Goal: Task Accomplishment & Management: Complete application form

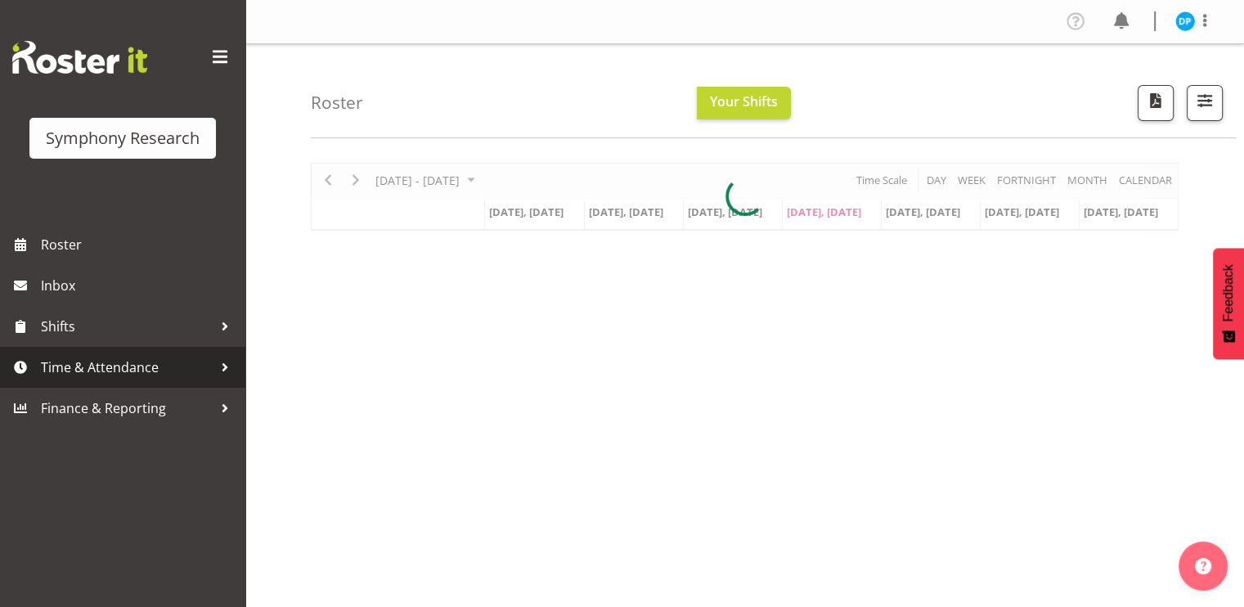
click at [74, 367] on span "Time & Attendance" at bounding box center [127, 367] width 172 height 25
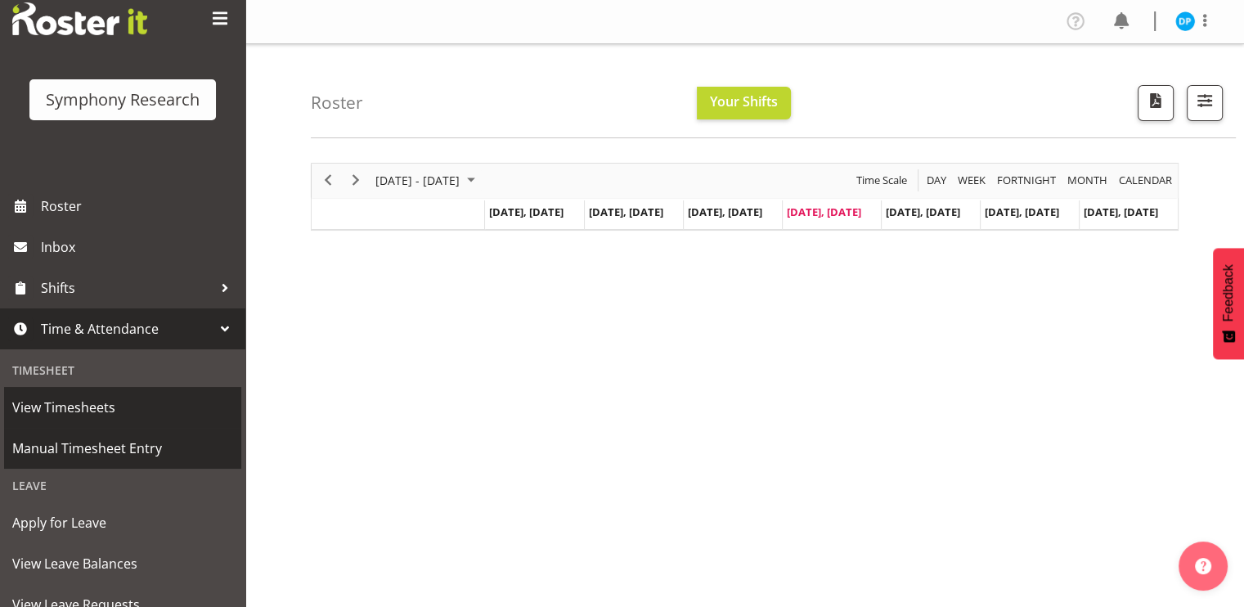
scroll to position [39, 0]
click at [74, 439] on span "Manual Timesheet Entry" at bounding box center [122, 447] width 221 height 25
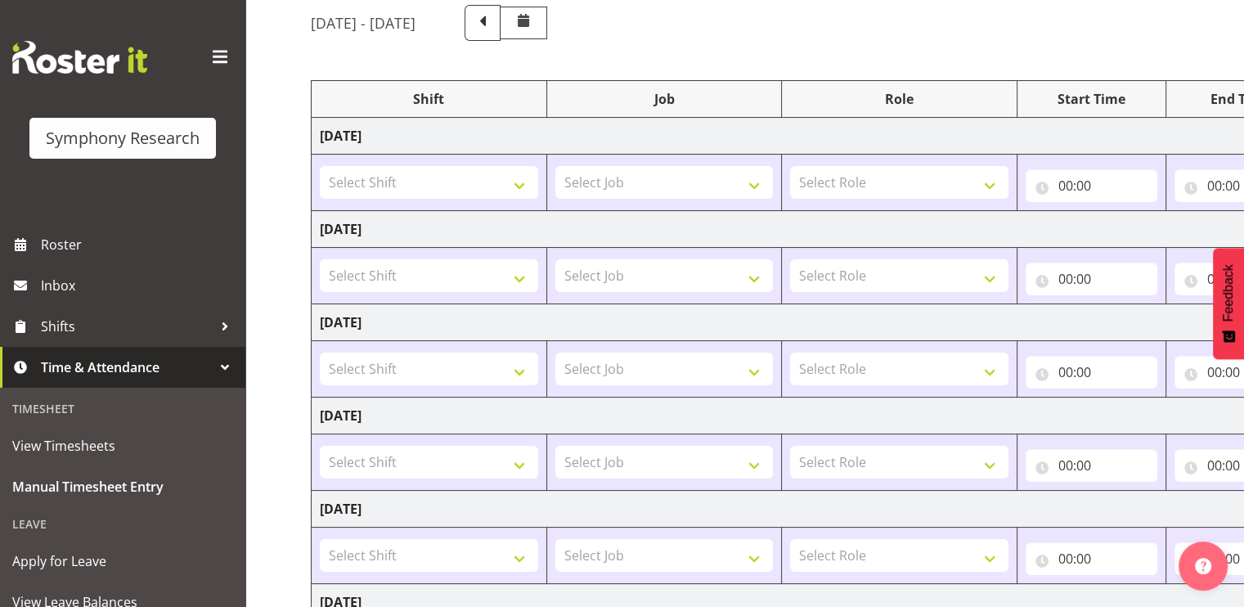
scroll to position [144, 0]
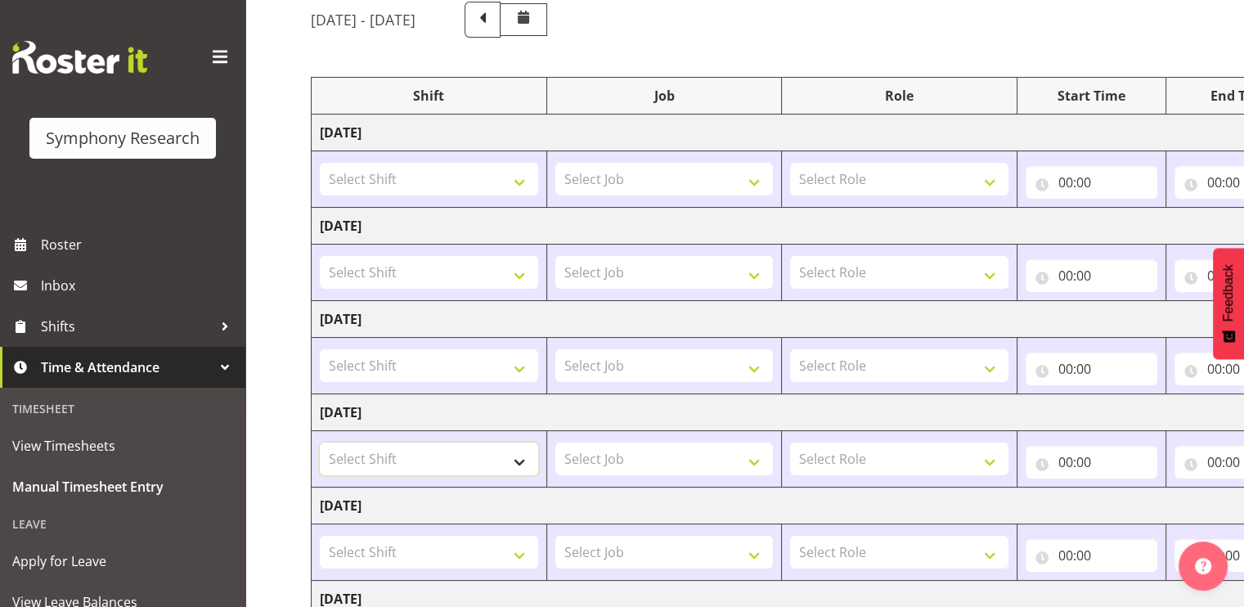
click at [510, 465] on select "Select Shift !!Project Briefing (Job to be assigned) !!Weekend Residential (Ros…" at bounding box center [429, 459] width 218 height 33
select select "17153"
click at [320, 443] on select "Select Shift !!Project Briefing (Job to be assigned) !!Weekend Residential (Ros…" at bounding box center [429, 459] width 218 height 33
click at [596, 457] on select "Select Job 550060 IF Admin 553492 World Poll Aus Wave 2 Main 2025 553500 BFM Ju…" at bounding box center [665, 459] width 218 height 33
click at [750, 462] on select "Select Job 550060 IF Admin 553492 World Poll Aus Wave 2 Main 2025 553500 BFM Ju…" at bounding box center [665, 459] width 218 height 33
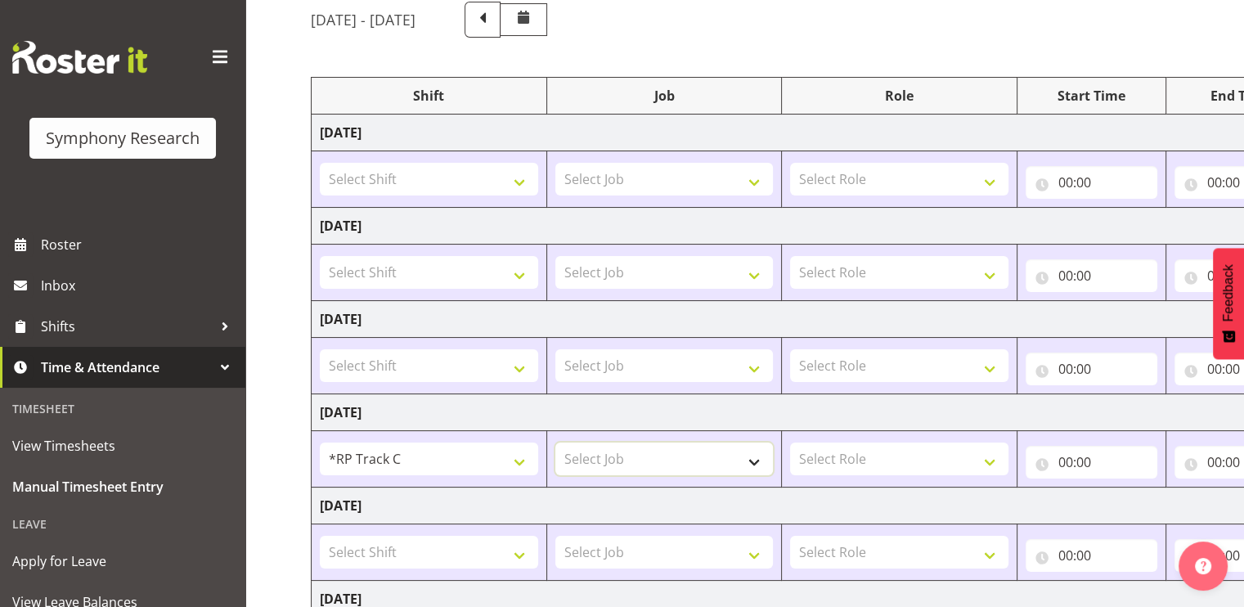
select select "10239"
click at [556, 443] on select "Select Job 550060 IF Admin 553492 World Poll Aus Wave 2 Main 2025 553500 BFM Ju…" at bounding box center [665, 459] width 218 height 33
click at [987, 459] on select "Select Role Briefing Interviewing" at bounding box center [899, 459] width 218 height 33
click at [752, 463] on select "550060 IF Admin 553492 World Poll Aus Wave 2 Main 2025 553500 BFM Jul - Sep 202…" at bounding box center [665, 459] width 218 height 33
click at [880, 459] on select "Select Role Briefing Interviewing" at bounding box center [899, 459] width 218 height 33
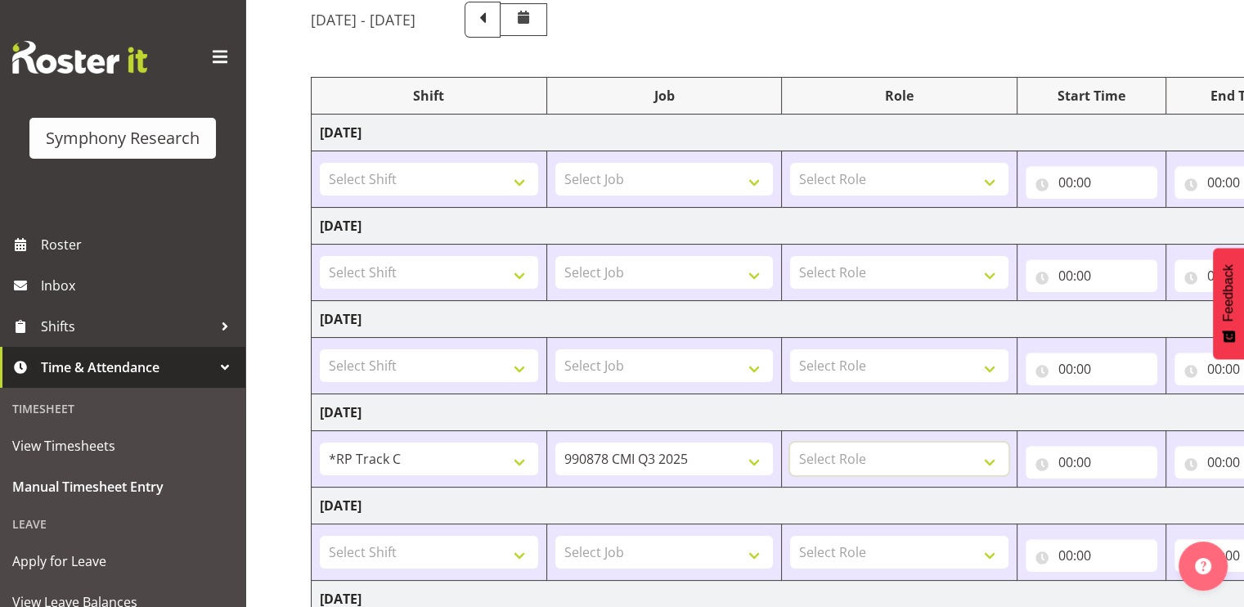
select select "47"
click at [790, 443] on select "Select Role Briefing Interviewing" at bounding box center [899, 459] width 218 height 33
click at [1060, 459] on input "00:00" at bounding box center [1092, 462] width 132 height 33
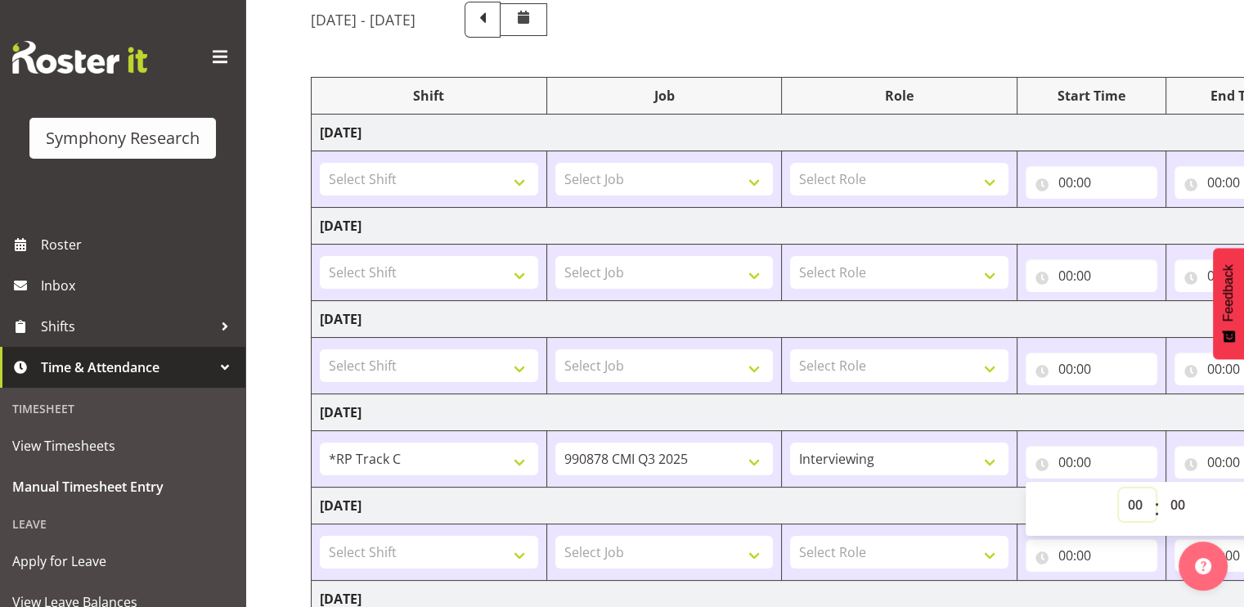
click at [1135, 498] on select "00 01 02 03 04 05 06 07 08 09 10 11 12 13 14 15 16 17 18 19 20 21 22 23" at bounding box center [1137, 504] width 37 height 33
select select "17"
click at [1119, 488] on select "00 01 02 03 04 05 06 07 08 09 10 11 12 13 14 15 16 17 18 19 20 21 22 23" at bounding box center [1137, 504] width 37 height 33
type input "17:00"
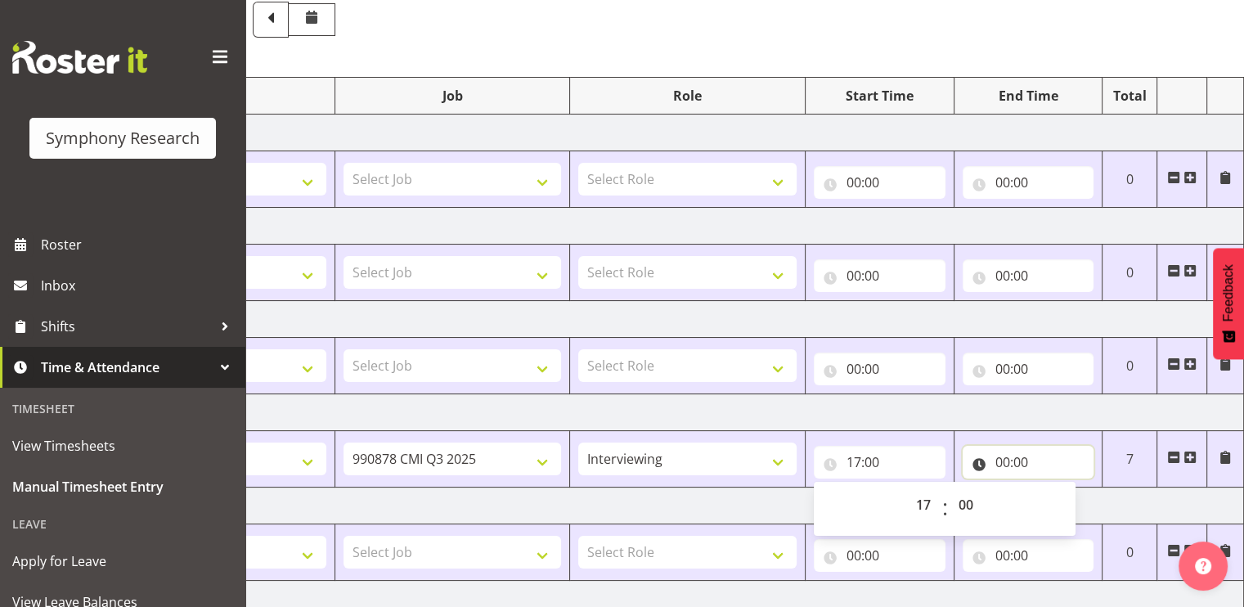
click at [1023, 457] on input "00:00" at bounding box center [1029, 462] width 132 height 33
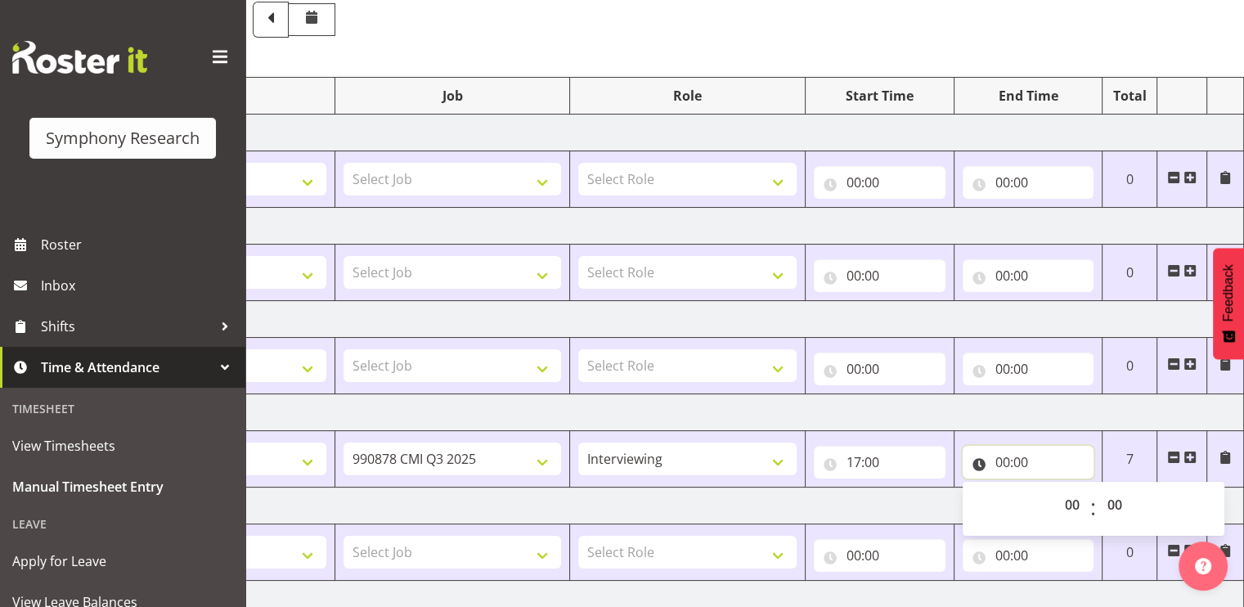
click at [1005, 457] on input "00:00" at bounding box center [1029, 462] width 132 height 33
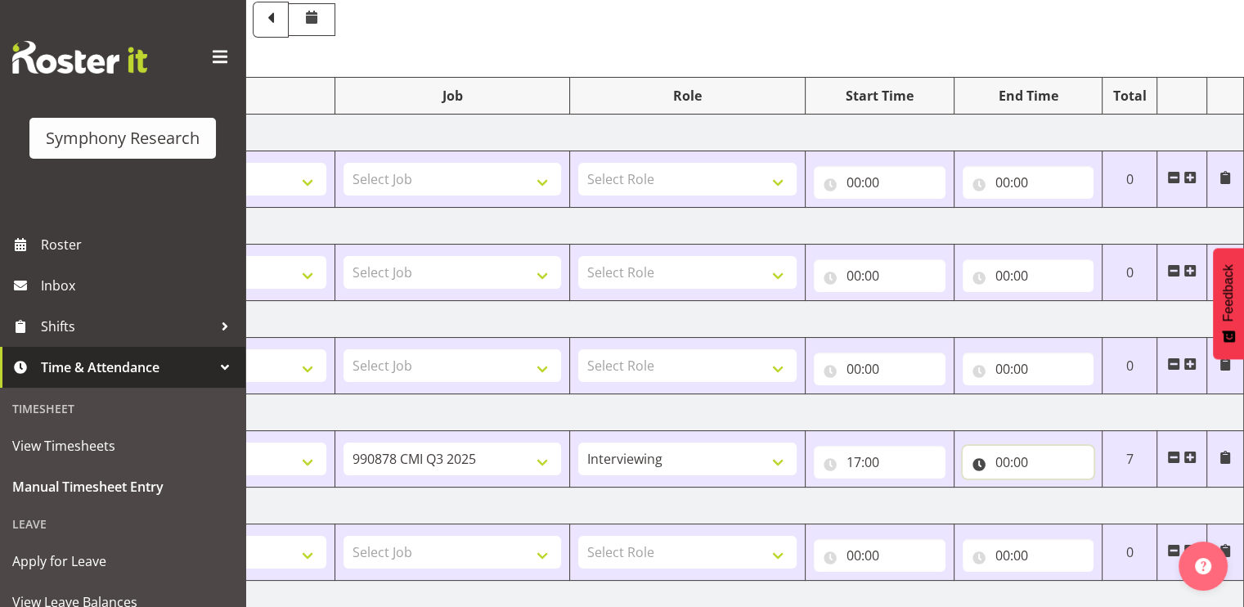
click at [1001, 461] on input "00:00" at bounding box center [1029, 462] width 132 height 33
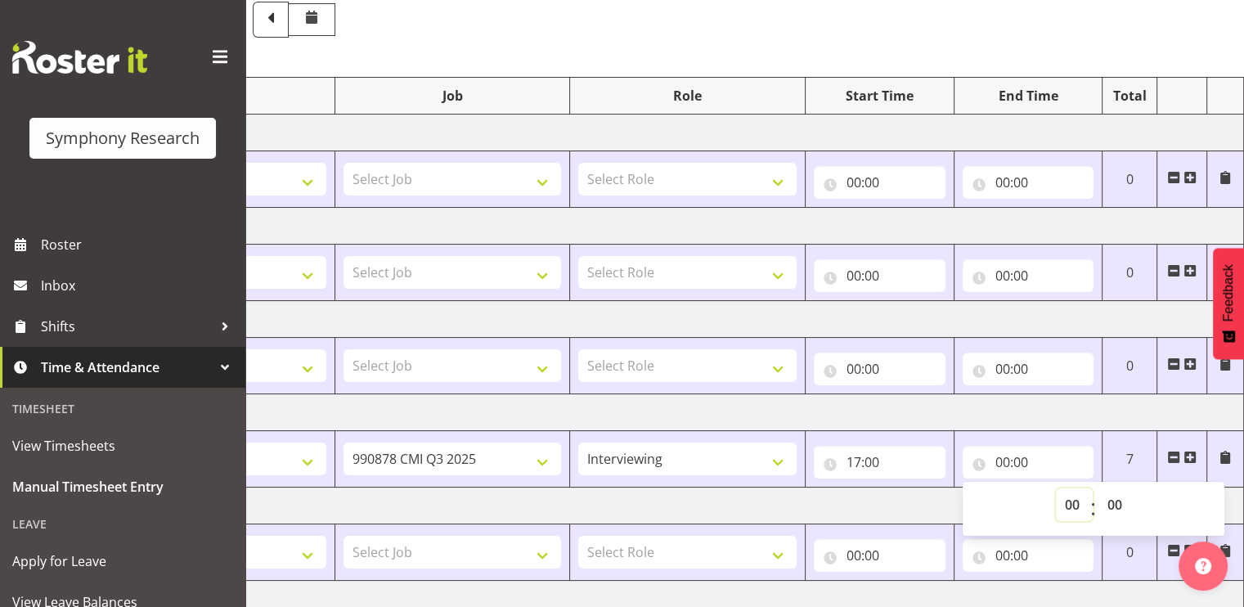
click at [1073, 507] on select "00 01 02 03 04 05 06 07 08 09 10 11 12 13 14 15 16 17 18 19 20 21 22 23" at bounding box center [1074, 504] width 37 height 33
select select "21"
click at [1056, 488] on select "00 01 02 03 04 05 06 07 08 09 10 11 12 13 14 15 16 17 18 19 20 21 22 23" at bounding box center [1074, 504] width 37 height 33
type input "21:00"
click at [1122, 502] on select "00 01 02 03 04 05 06 07 08 09 10 11 12 13 14 15 16 17 18 19 20 21 22 23 24 25 2…" at bounding box center [1117, 504] width 37 height 33
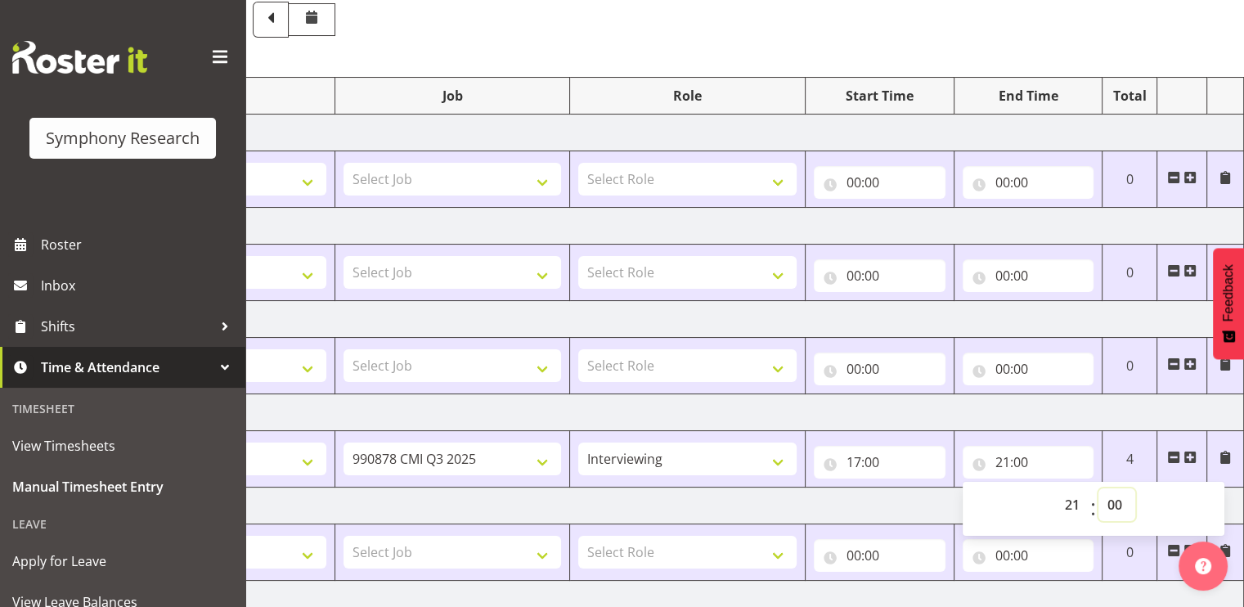
click at [1099, 488] on select "00 01 02 03 04 05 06 07 08 09 10 11 12 13 14 15 16 17 18 19 20 21 22 23 24 25 2…" at bounding box center [1117, 504] width 37 height 33
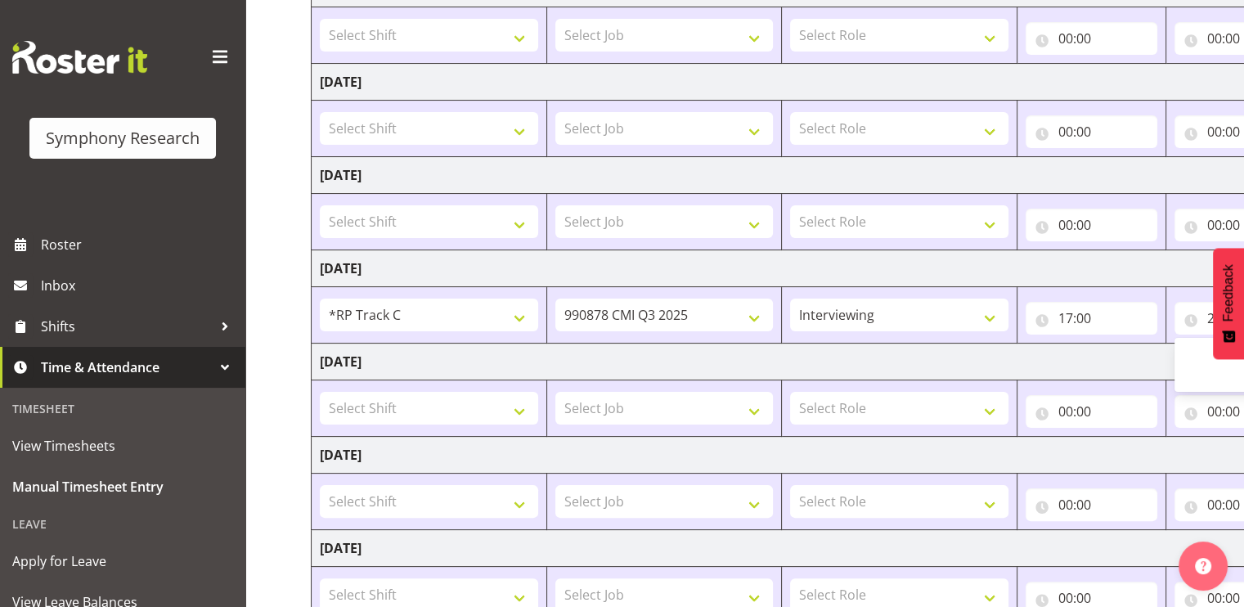
scroll to position [406, 0]
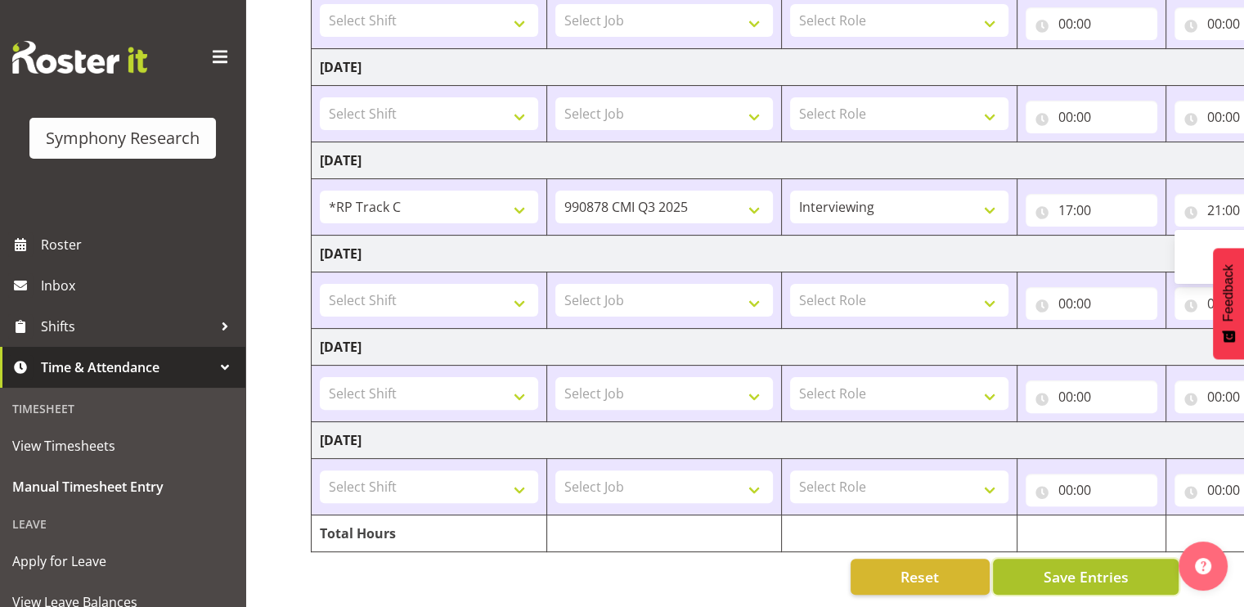
click at [1099, 566] on span "Save Entries" at bounding box center [1085, 576] width 85 height 21
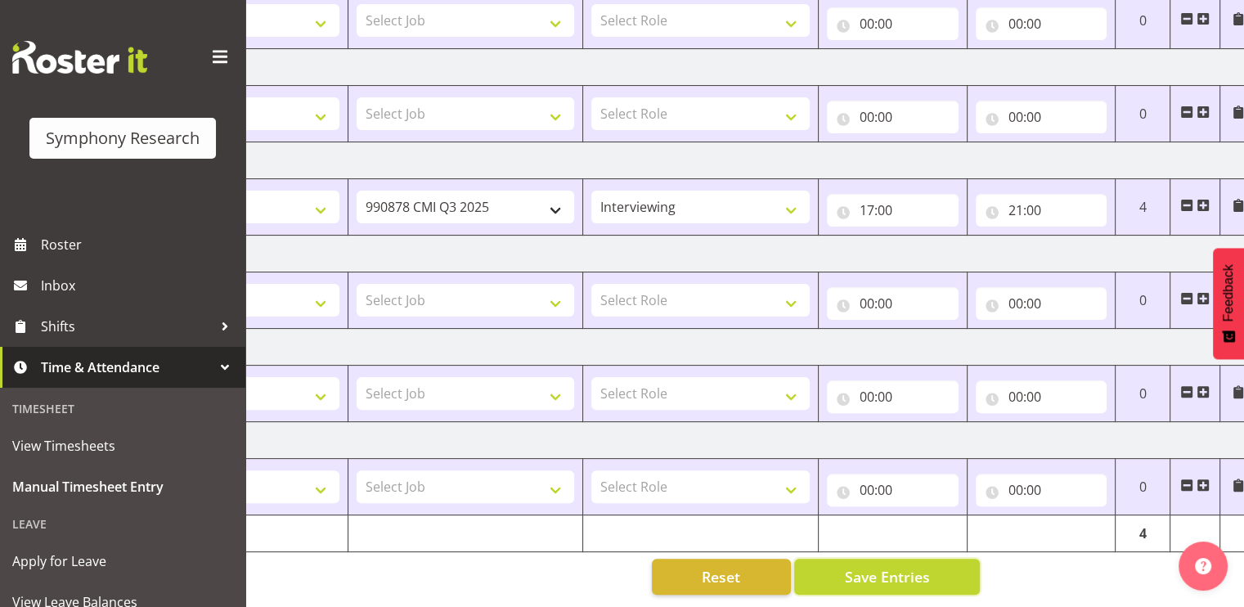
scroll to position [0, 212]
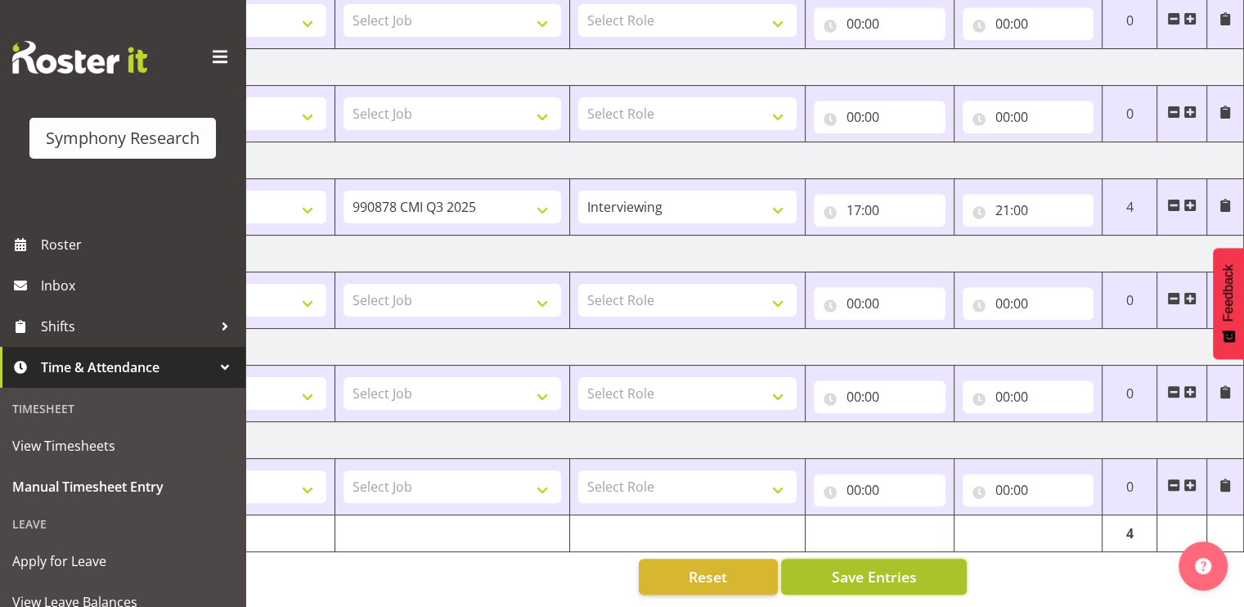
click at [911, 568] on span "Save Entries" at bounding box center [873, 576] width 85 height 21
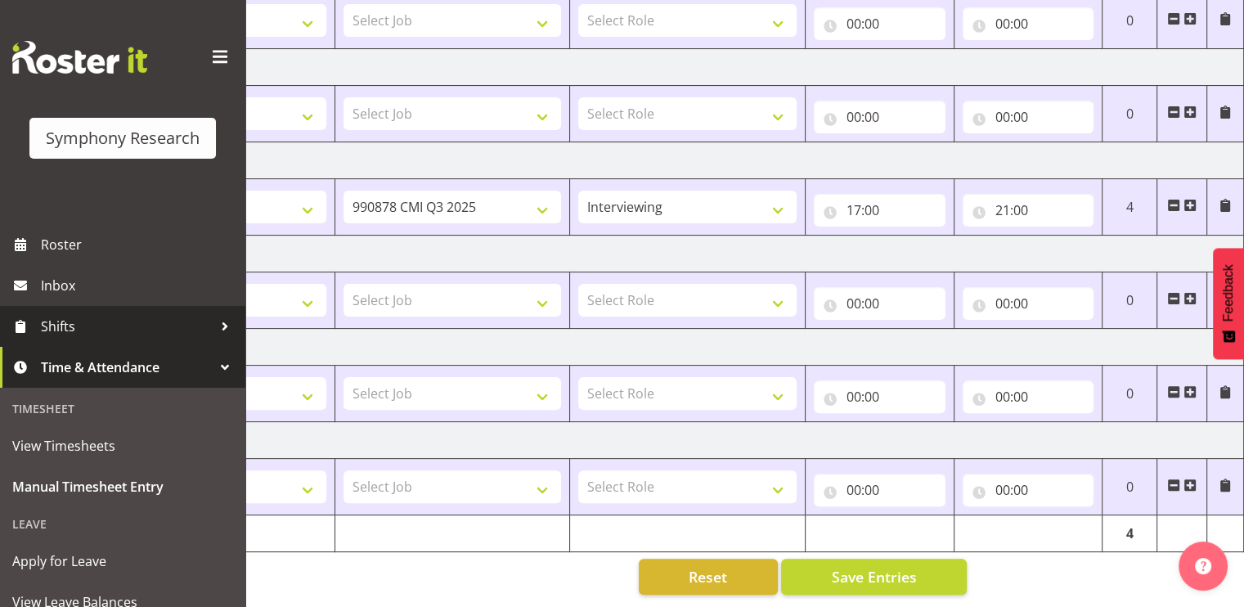
click at [99, 318] on span "Shifts" at bounding box center [127, 326] width 172 height 25
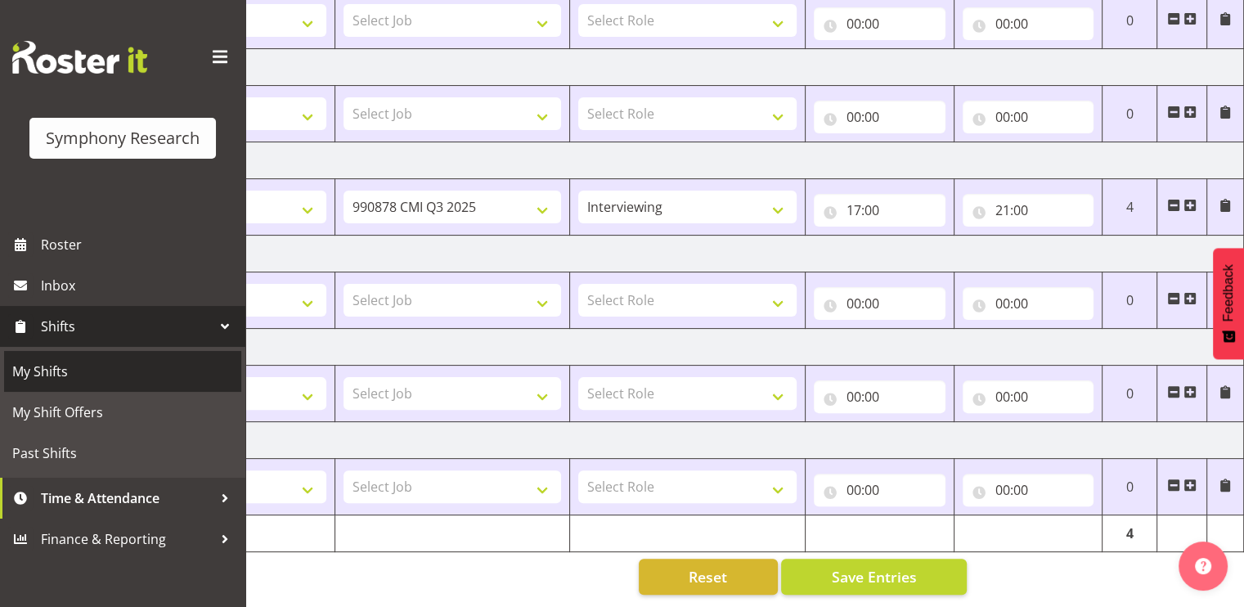
click at [76, 364] on span "My Shifts" at bounding box center [122, 371] width 221 height 25
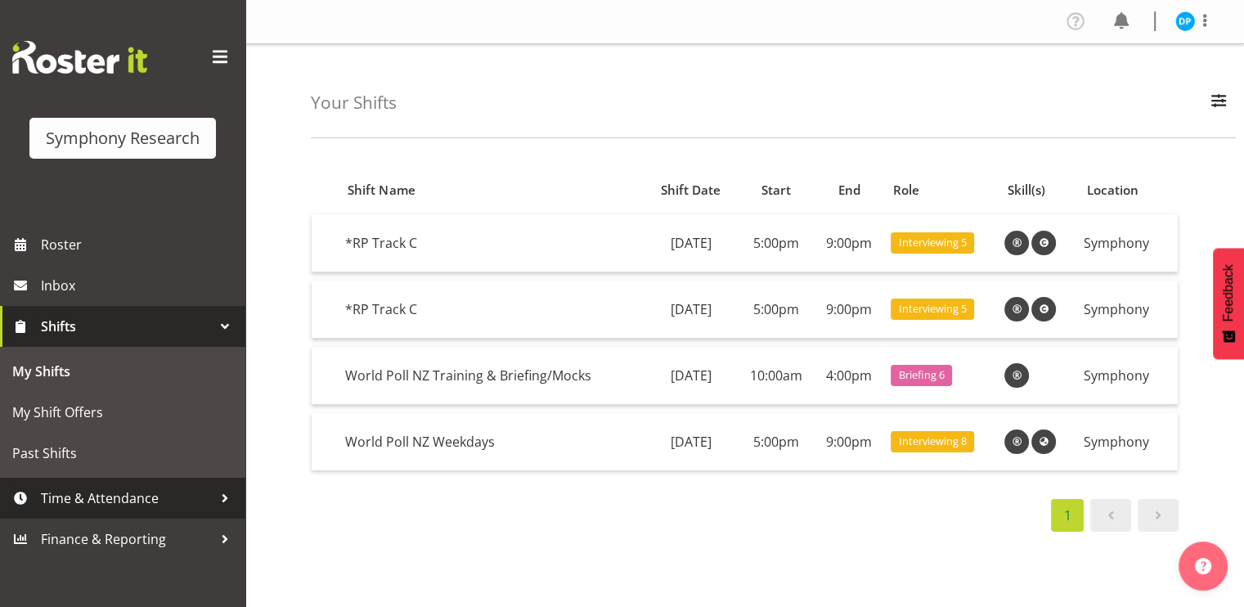
click at [106, 517] on link "Time & Attendance" at bounding box center [122, 498] width 245 height 41
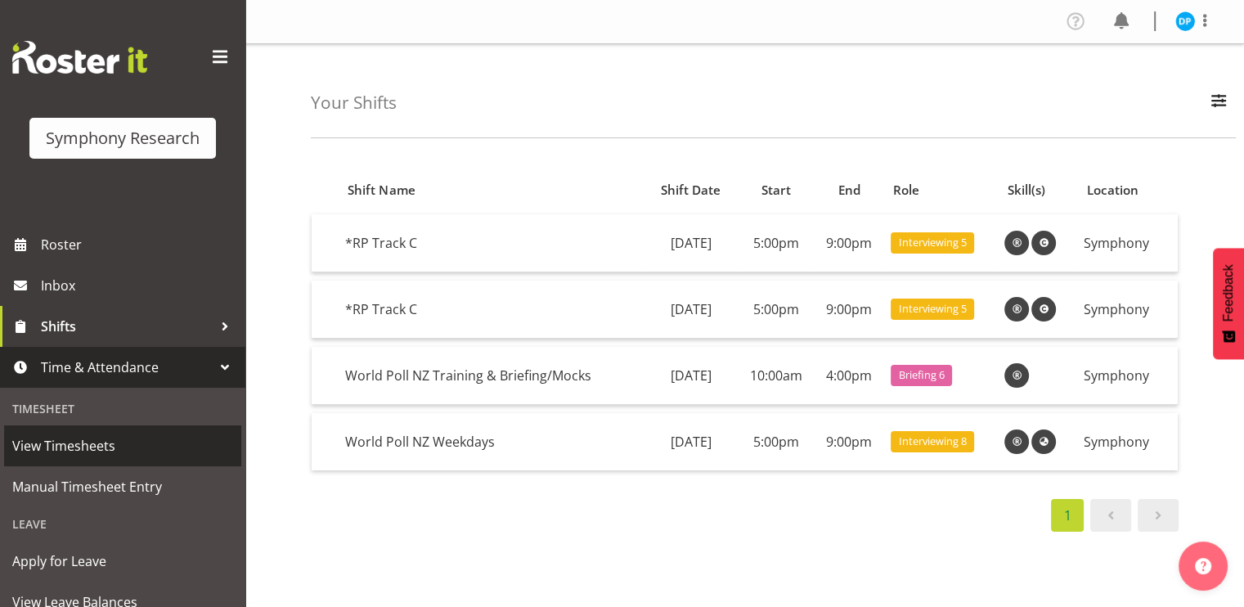
click at [109, 451] on span "View Timesheets" at bounding box center [122, 446] width 221 height 25
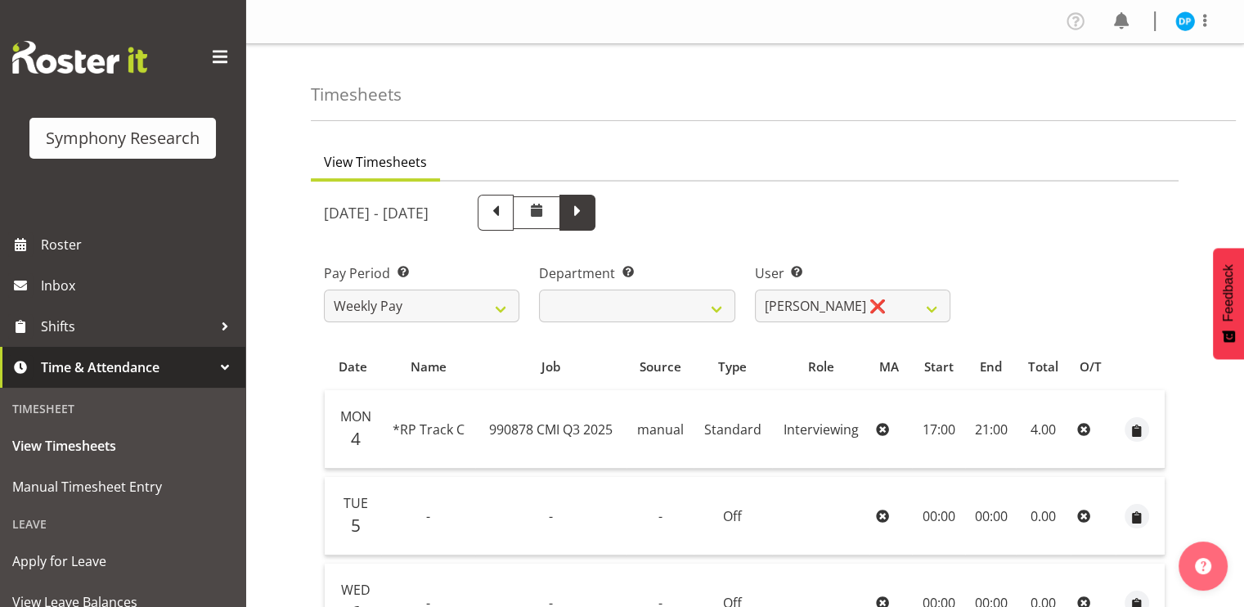
click at [588, 216] on span at bounding box center [577, 210] width 21 height 21
select select
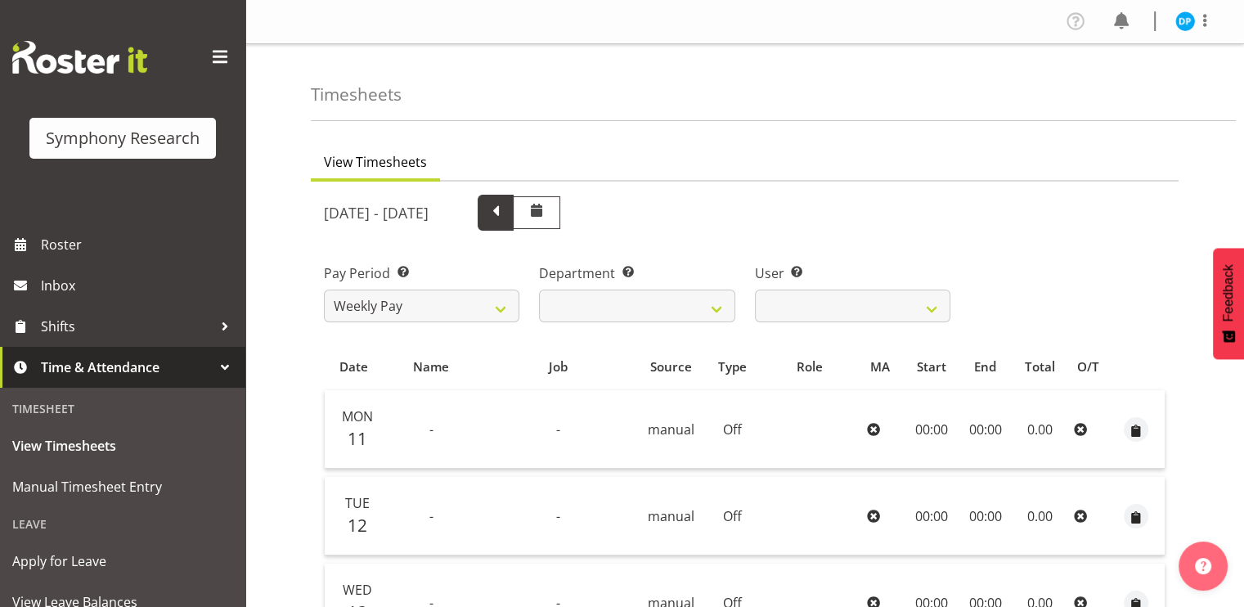
click at [506, 207] on span at bounding box center [495, 210] width 21 height 21
select select
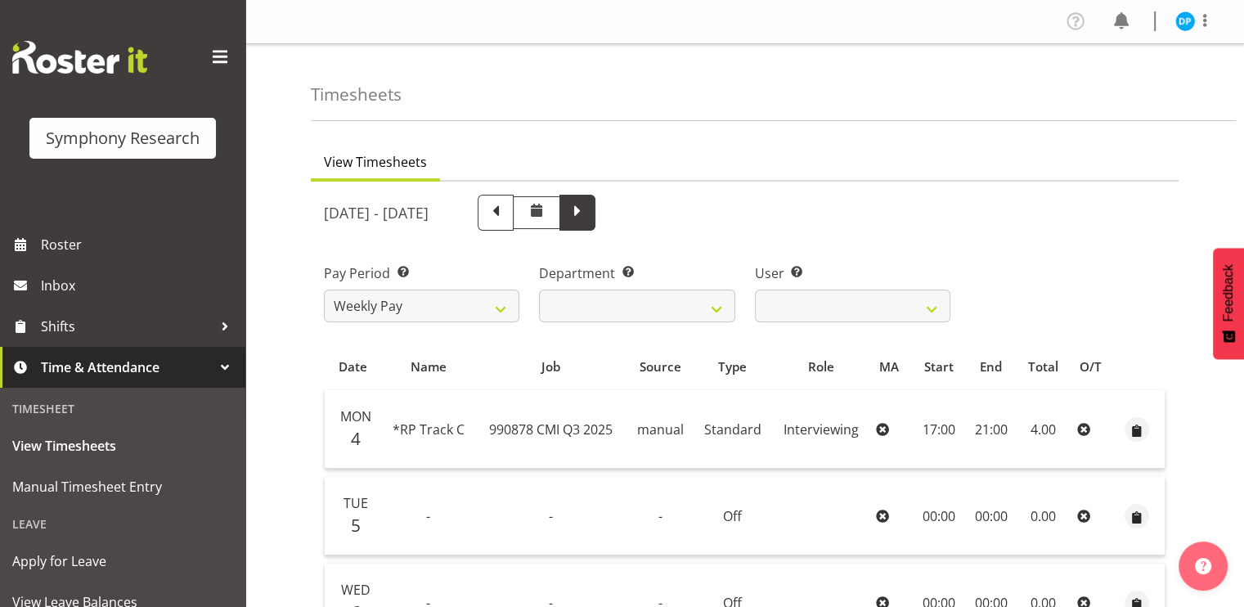
click at [596, 225] on span at bounding box center [578, 213] width 36 height 36
select select
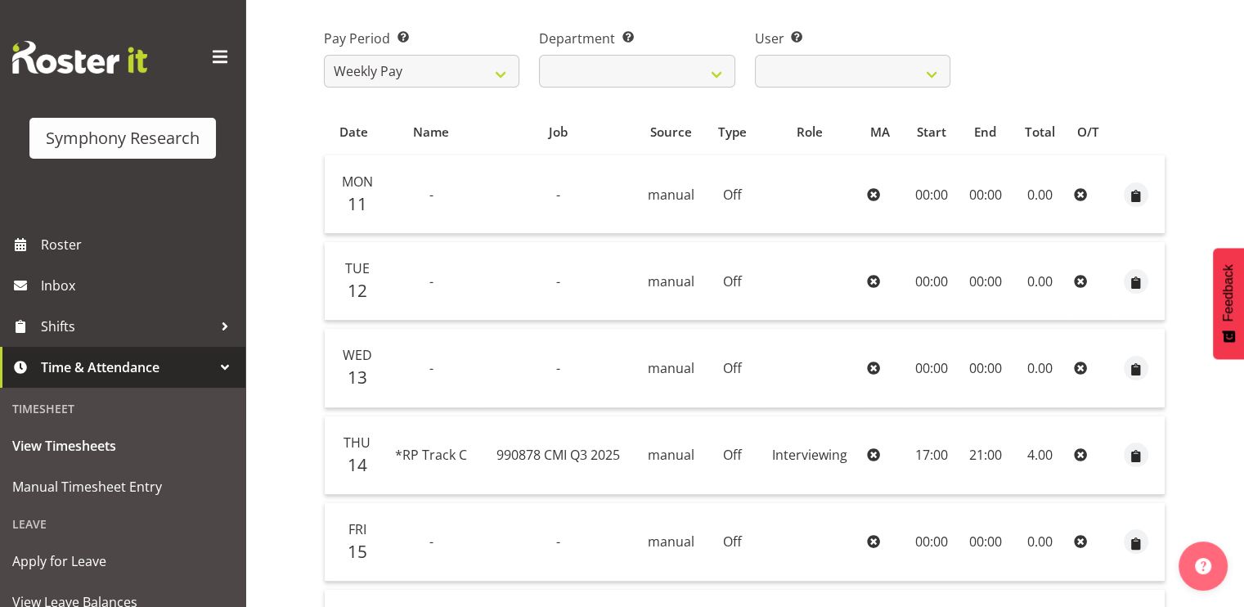
scroll to position [236, 0]
click at [1137, 452] on span "button" at bounding box center [1136, 456] width 19 height 19
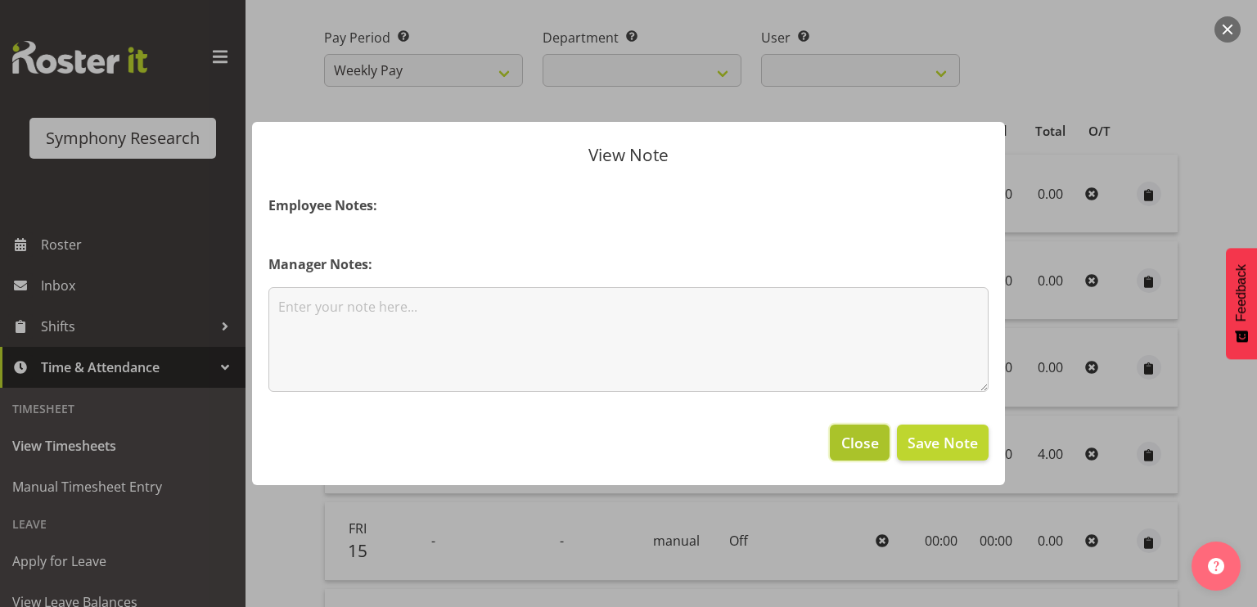
click at [867, 439] on span "Close" at bounding box center [860, 442] width 38 height 21
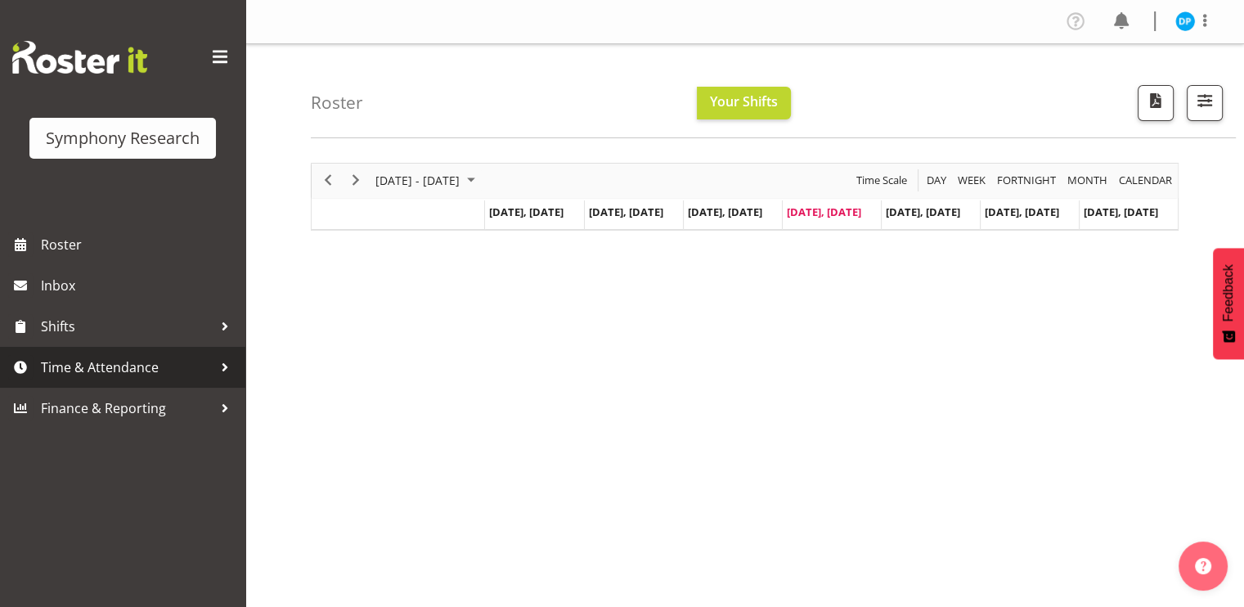
click at [101, 367] on span "Time & Attendance" at bounding box center [127, 367] width 172 height 25
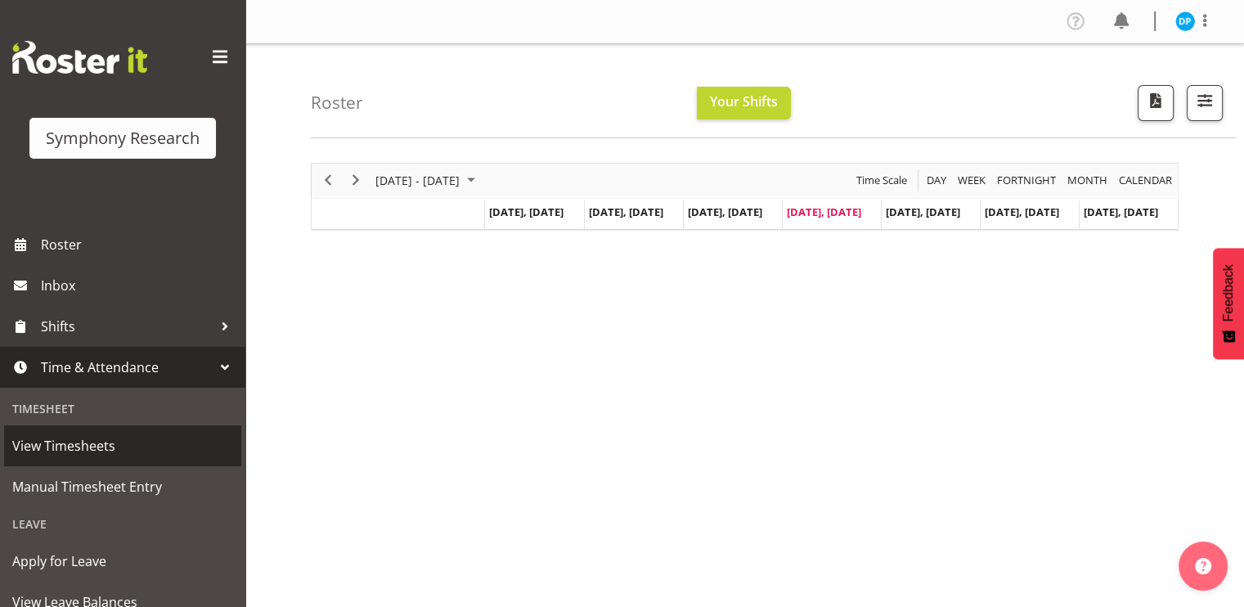
click at [79, 453] on span "View Timesheets" at bounding box center [122, 446] width 221 height 25
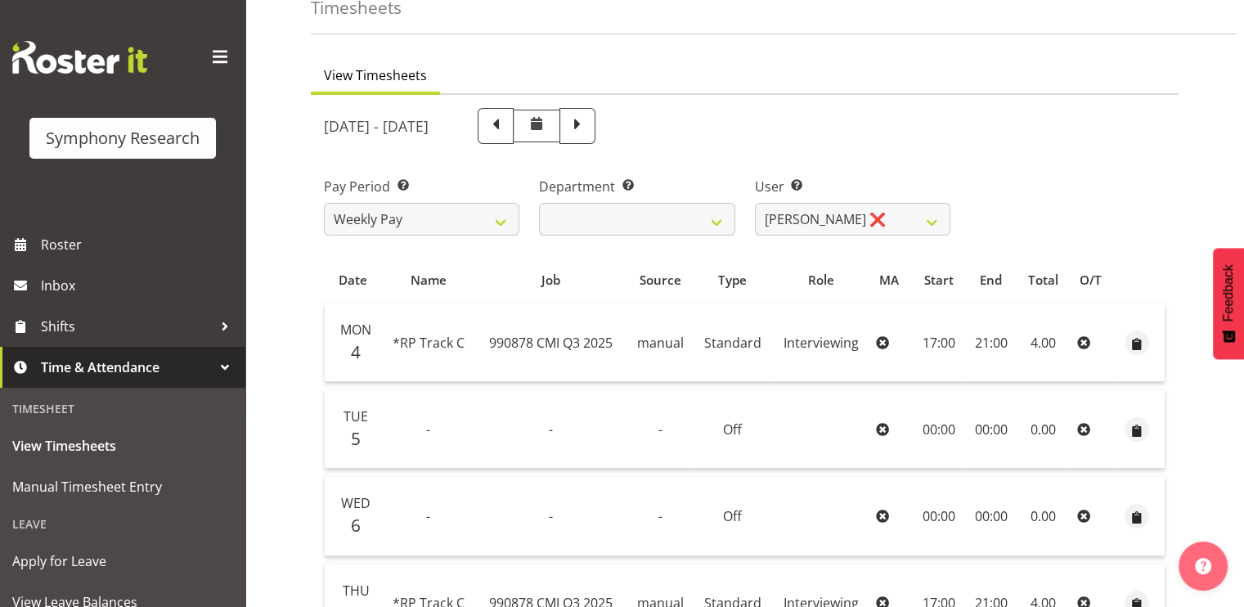
scroll to position [74, 0]
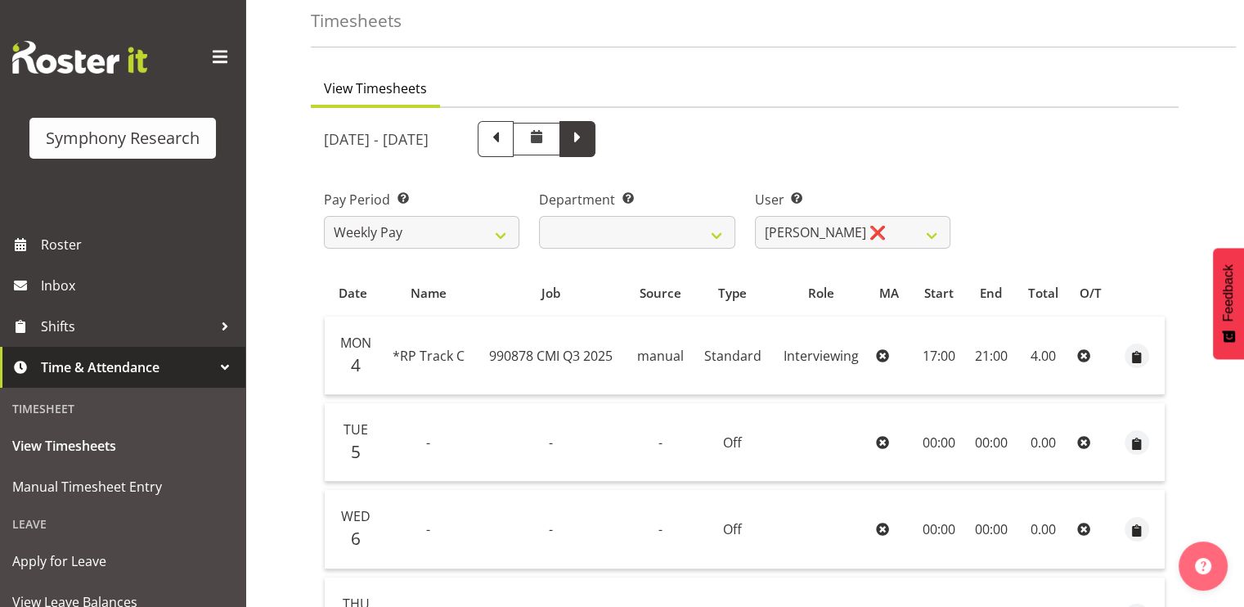
click at [588, 146] on span at bounding box center [577, 137] width 21 height 21
select select
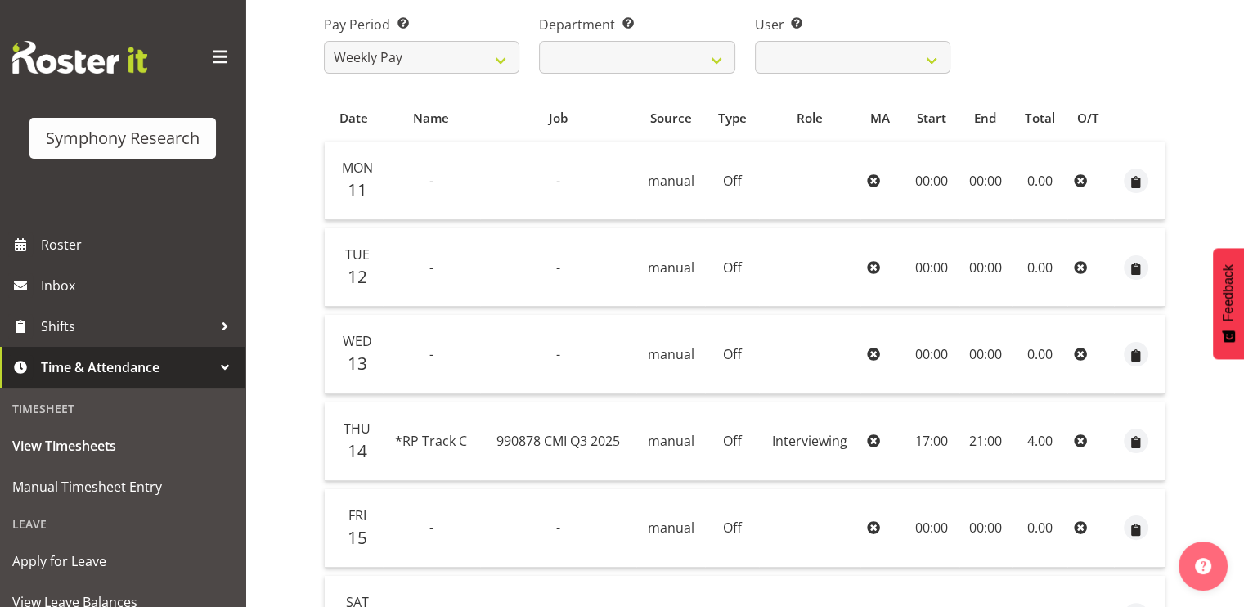
scroll to position [509, 0]
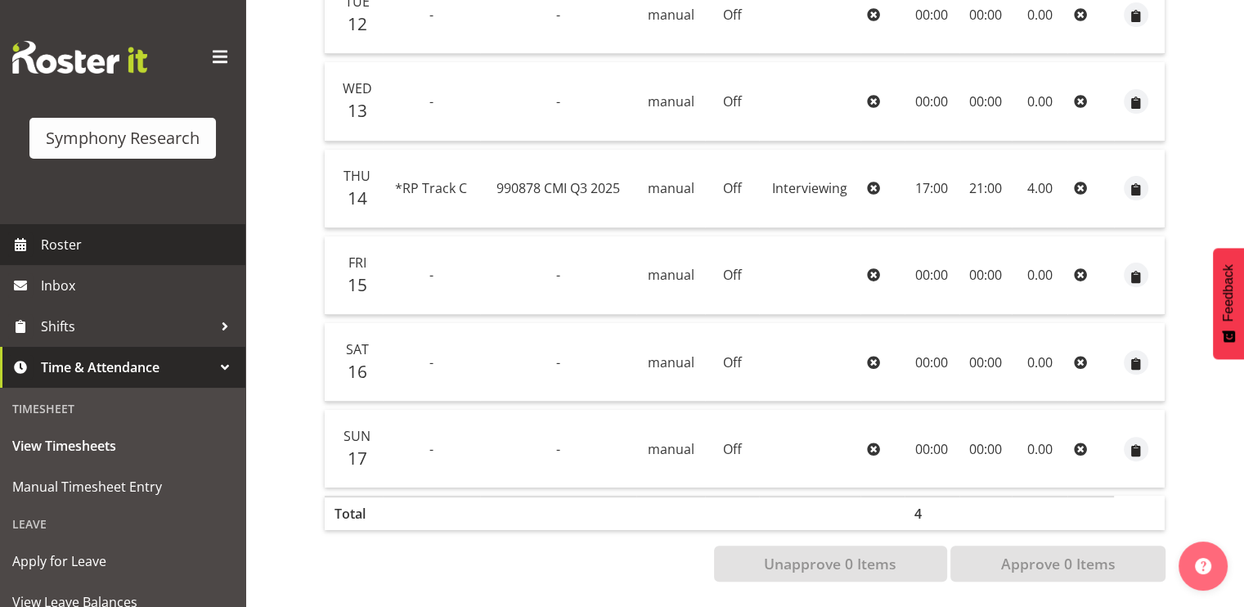
click at [66, 235] on span "Roster" at bounding box center [139, 244] width 196 height 25
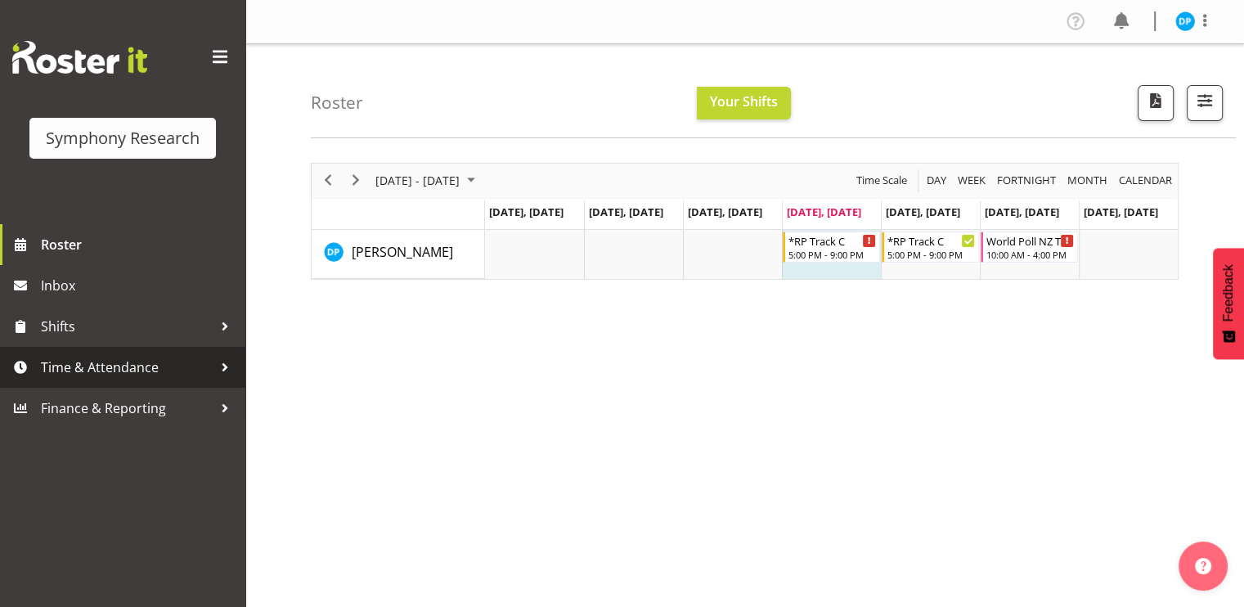
click at [62, 357] on span "Time & Attendance" at bounding box center [127, 367] width 172 height 25
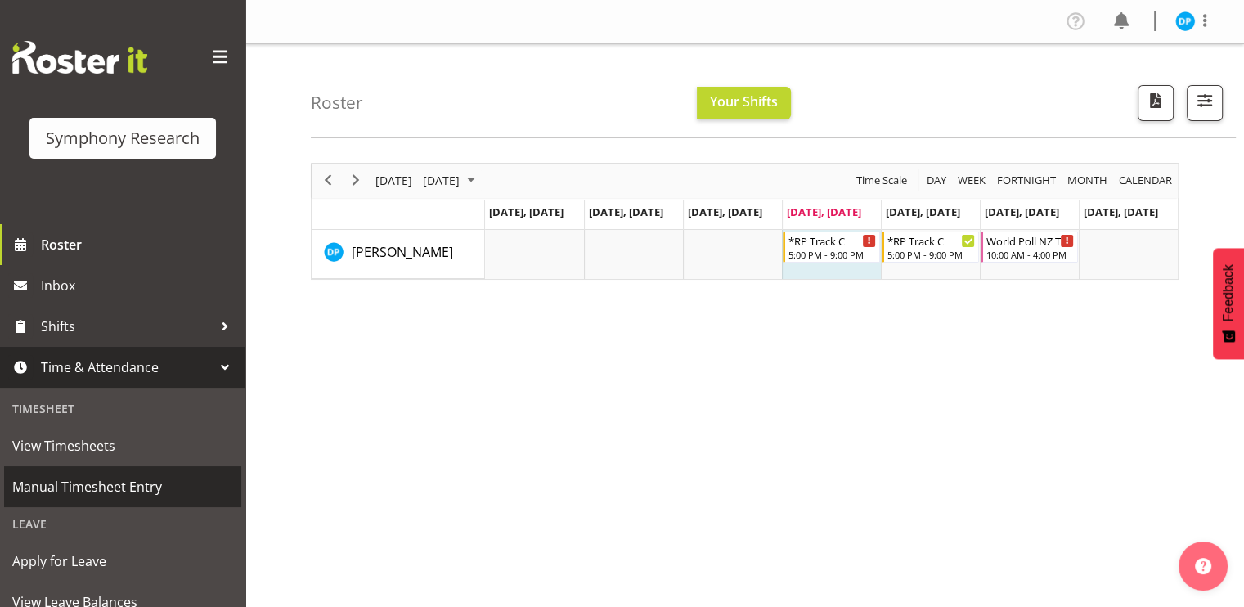
click at [79, 477] on span "Manual Timesheet Entry" at bounding box center [122, 487] width 221 height 25
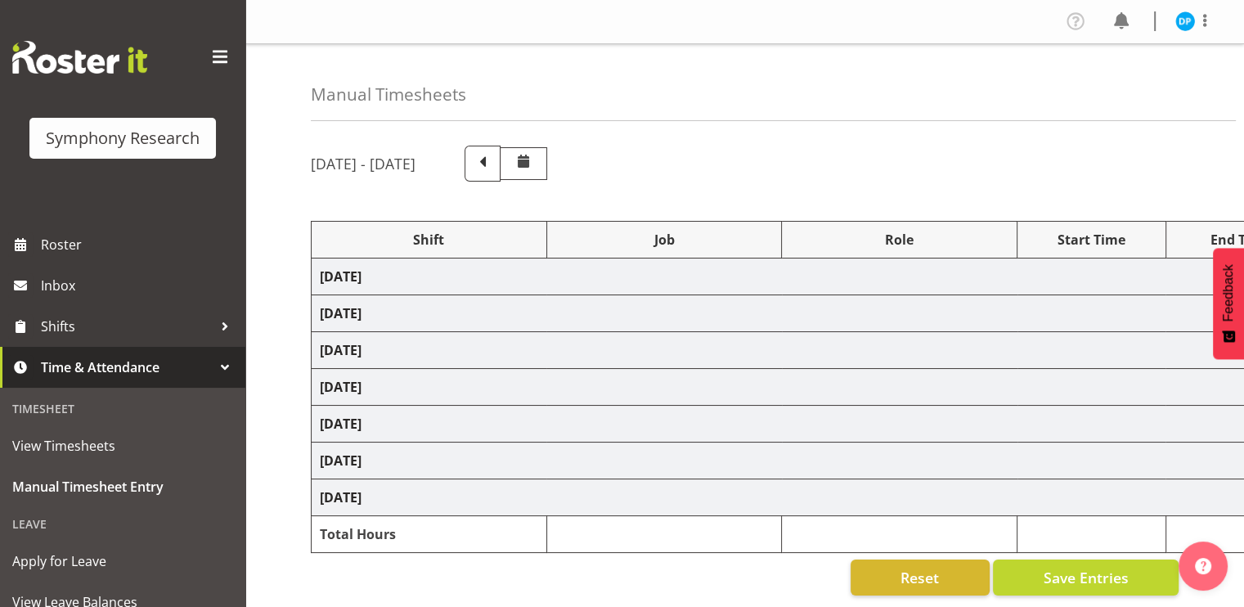
select select "17153"
select select "10239"
select select "47"
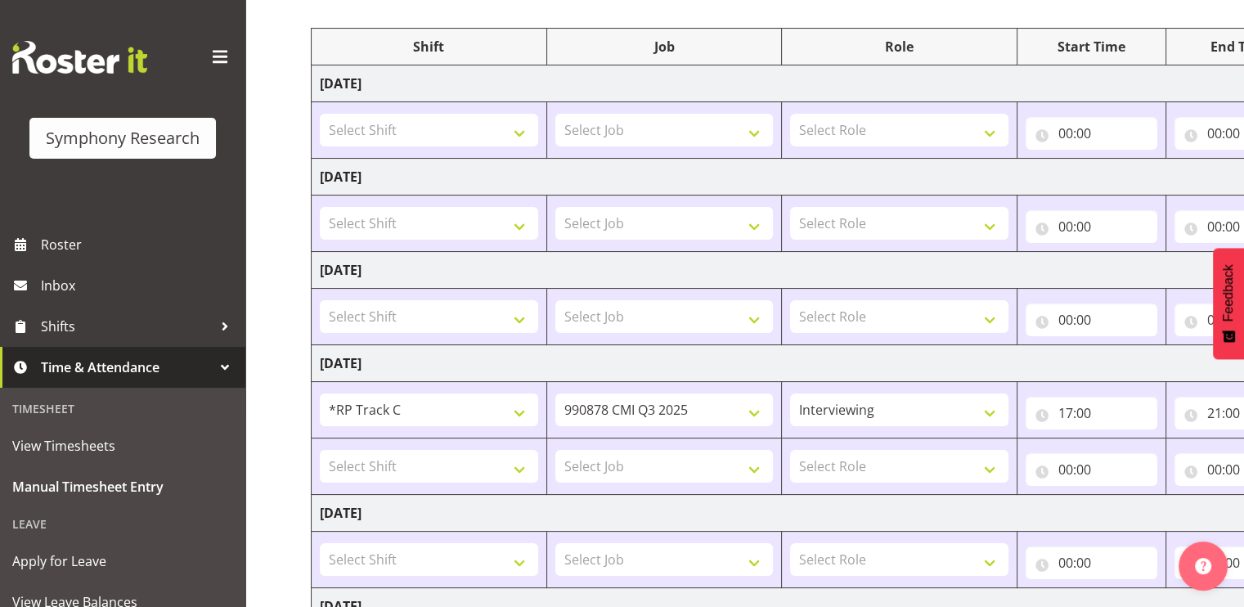
scroll to position [195, 0]
click at [506, 414] on select "!!Project Briefing (Job to be assigned) !!Weekend Residential (Roster IT Shift …" at bounding box center [429, 408] width 218 height 33
click at [320, 392] on select "!!Project Briefing (Job to be assigned) !!Weekend Residential (Roster IT Shift …" at bounding box center [429, 408] width 218 height 33
click at [708, 403] on select "550060 IF Admin 553492 World Poll Aus Wave 2 Main 2025 553500 BFM Jul - Sep 202…" at bounding box center [665, 408] width 218 height 33
click at [556, 392] on select "550060 IF Admin 553492 World Poll Aus Wave 2 Main 2025 553500 BFM Jul - Sep 202…" at bounding box center [665, 408] width 218 height 33
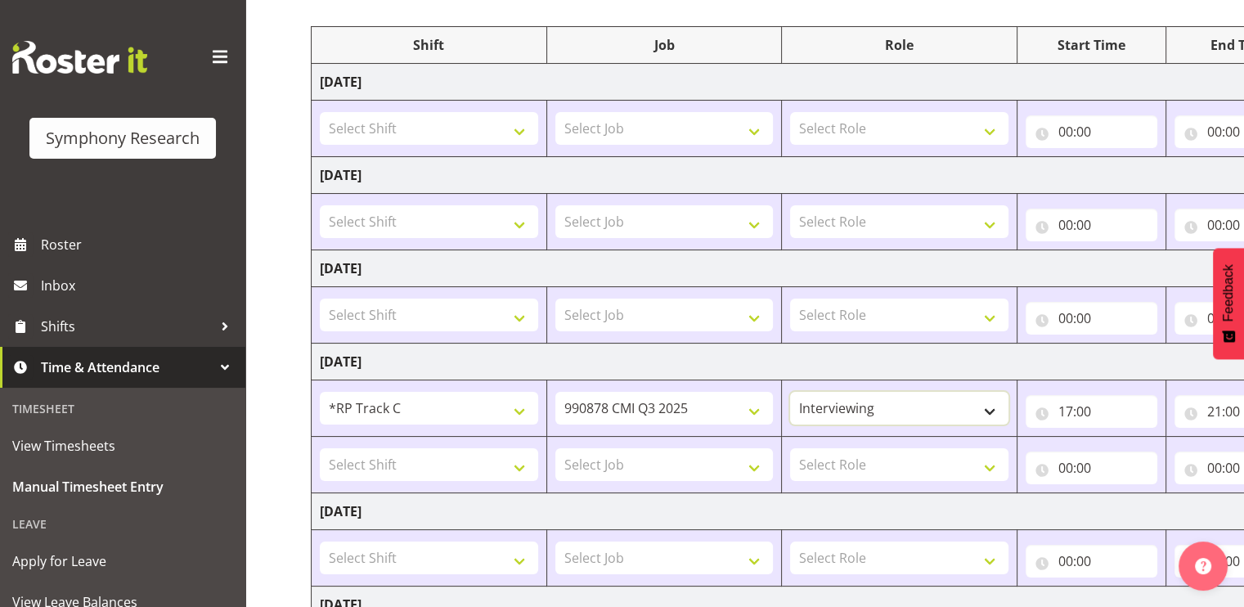
click at [939, 410] on select "Briefing Interviewing" at bounding box center [899, 408] width 218 height 33
click at [790, 392] on select "Briefing Interviewing" at bounding box center [899, 408] width 218 height 33
click at [1080, 413] on input "17:00" at bounding box center [1092, 411] width 132 height 33
click at [1174, 459] on select "00 01 02 03 04 05 06 07 08 09 10 11 12 13 14 15 16 17 18 19 20 21 22 23 24 25 2…" at bounding box center [1180, 454] width 37 height 33
click at [1162, 438] on select "00 01 02 03 04 05 06 07 08 09 10 11 12 13 14 15 16 17 18 19 20 21 22 23 24 25 2…" at bounding box center [1180, 454] width 37 height 33
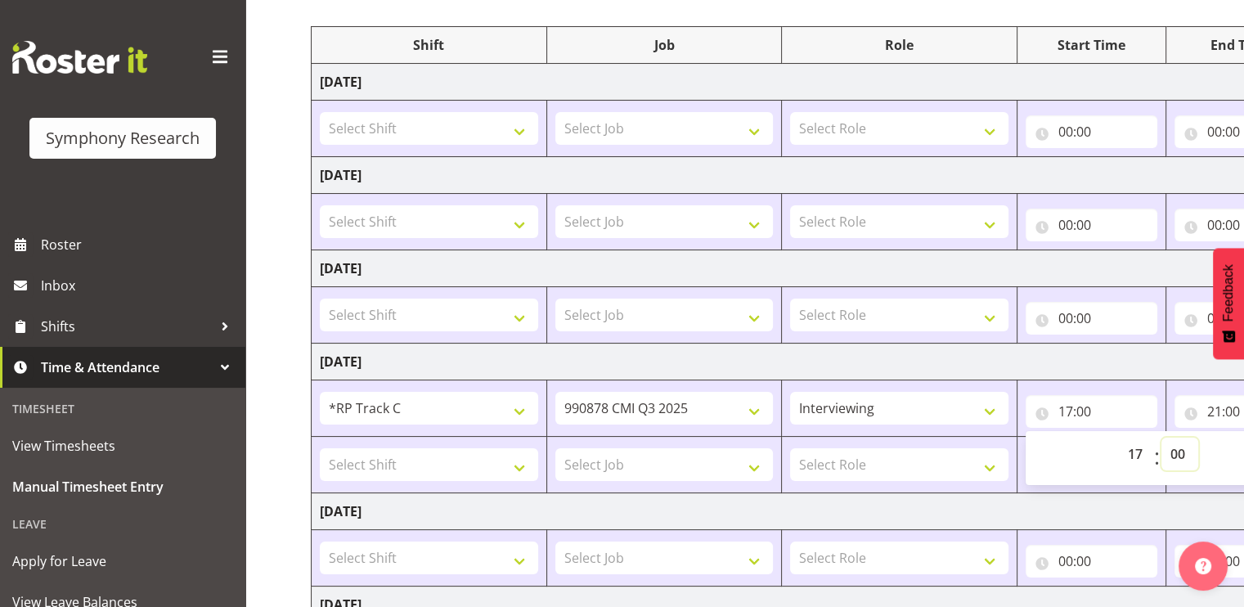
scroll to position [0, 212]
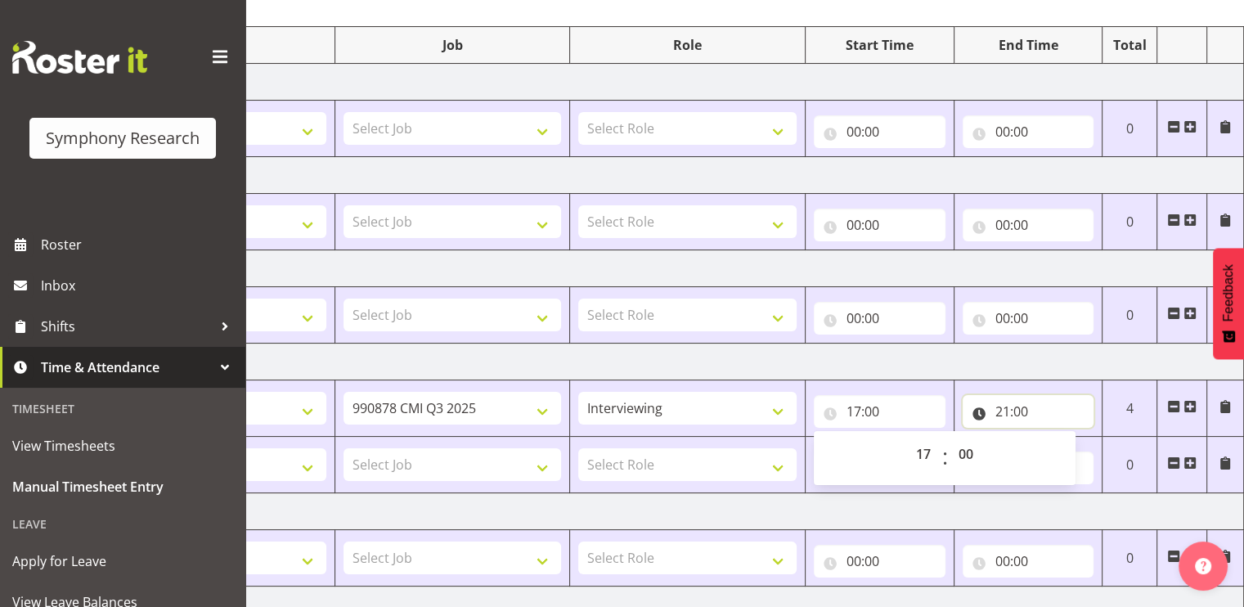
click at [1047, 415] on input "21:00" at bounding box center [1029, 411] width 132 height 33
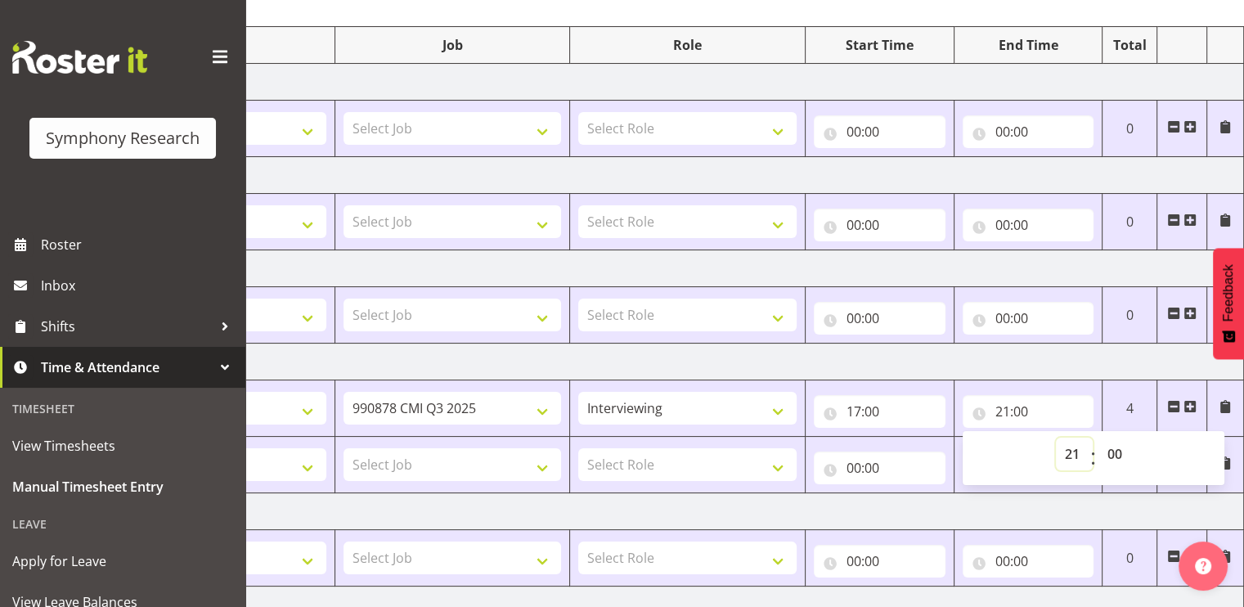
click at [1065, 450] on select "00 01 02 03 04 05 06 07 08 09 10 11 12 13 14 15 16 17 18 19 20 21 22 23" at bounding box center [1074, 454] width 37 height 33
click at [1056, 438] on select "00 01 02 03 04 05 06 07 08 09 10 11 12 13 14 15 16 17 18 19 20 21 22 23" at bounding box center [1074, 454] width 37 height 33
click at [1073, 441] on select "00 01 02 03 04 05 06 07 08 09 10 11 12 13 14 15 16 17 18 19 20 21 22 23" at bounding box center [1074, 454] width 37 height 33
click at [1111, 450] on select "00 01 02 03 04 05 06 07 08 09 10 11 12 13 14 15 16 17 18 19 20 21 22 23 24 25 2…" at bounding box center [1117, 454] width 37 height 33
click at [1099, 438] on select "00 01 02 03 04 05 06 07 08 09 10 11 12 13 14 15 16 17 18 19 20 21 22 23 24 25 2…" at bounding box center [1117, 454] width 37 height 33
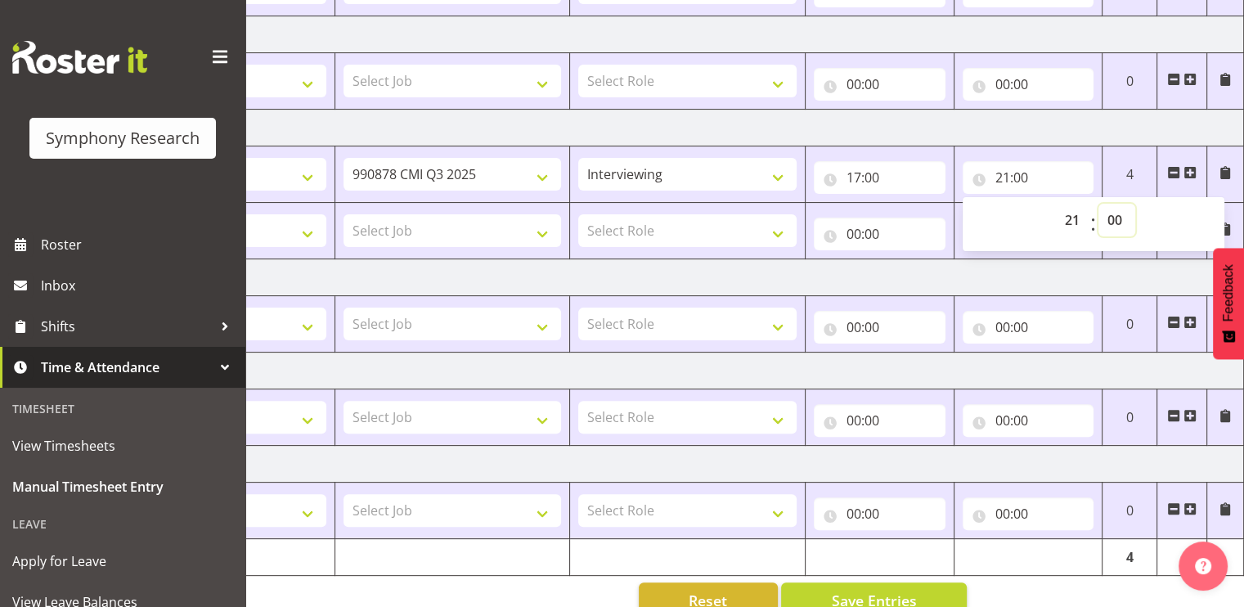
scroll to position [461, 0]
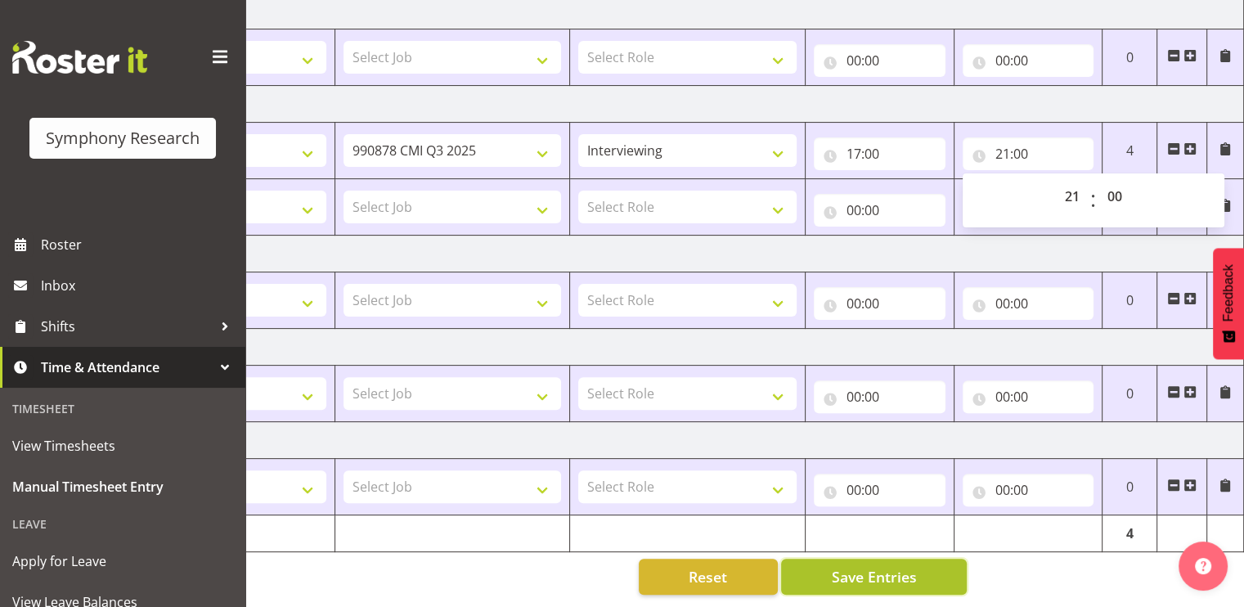
click at [829, 567] on button "Save Entries" at bounding box center [874, 577] width 186 height 36
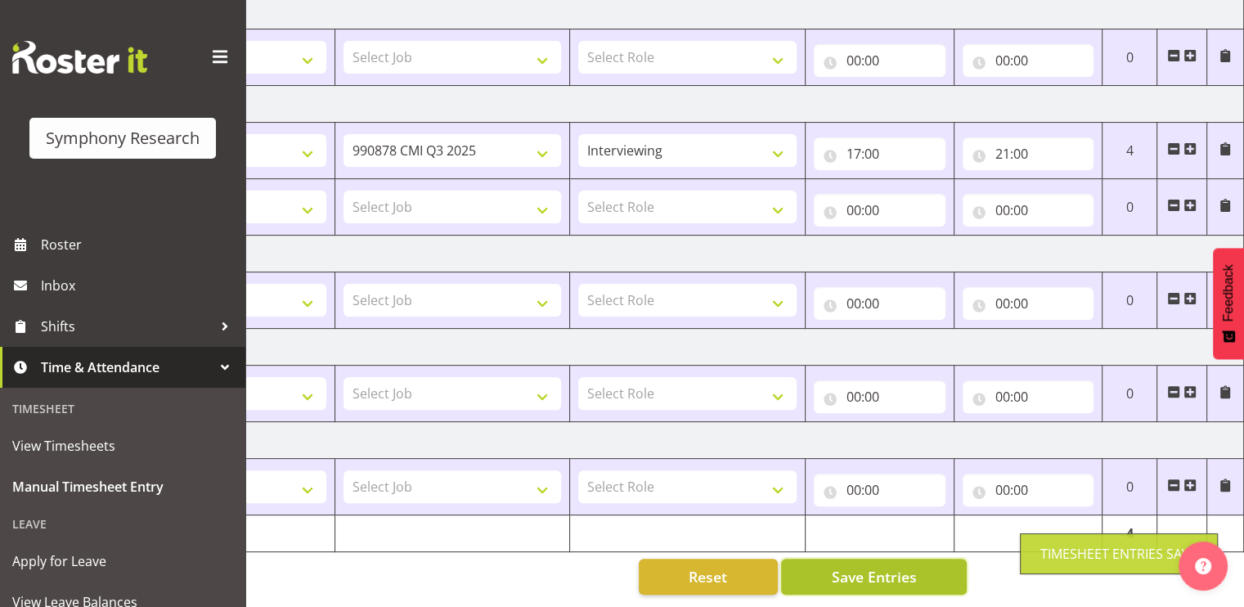
click at [829, 567] on button "Save Entries" at bounding box center [874, 577] width 186 height 36
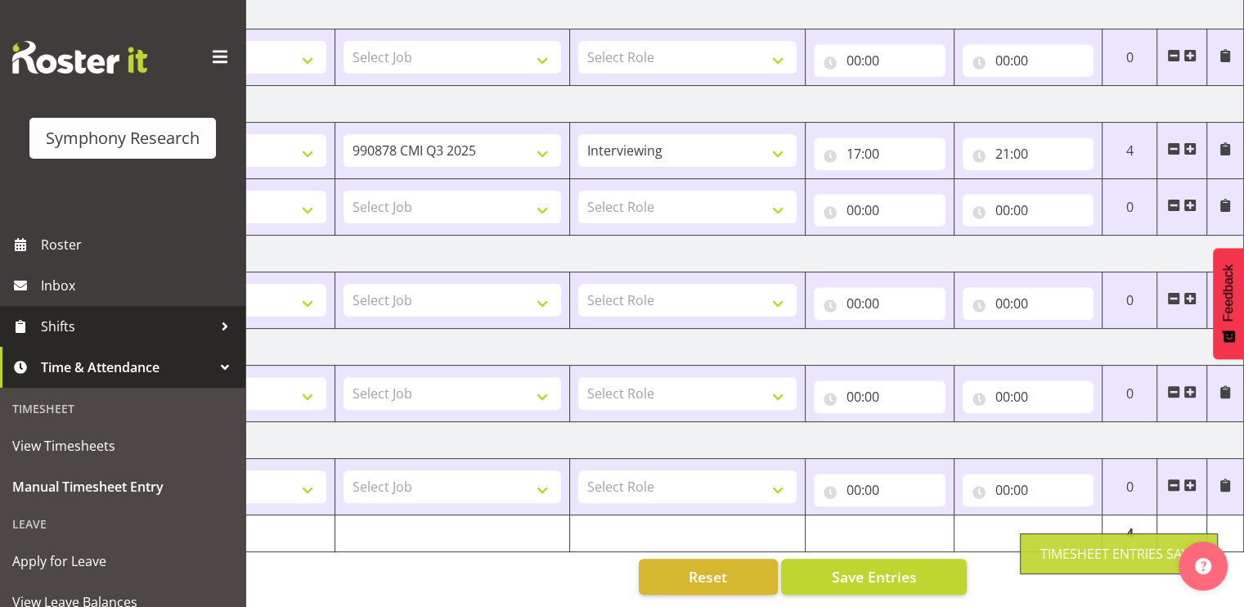
click at [95, 326] on span "Shifts" at bounding box center [127, 326] width 172 height 25
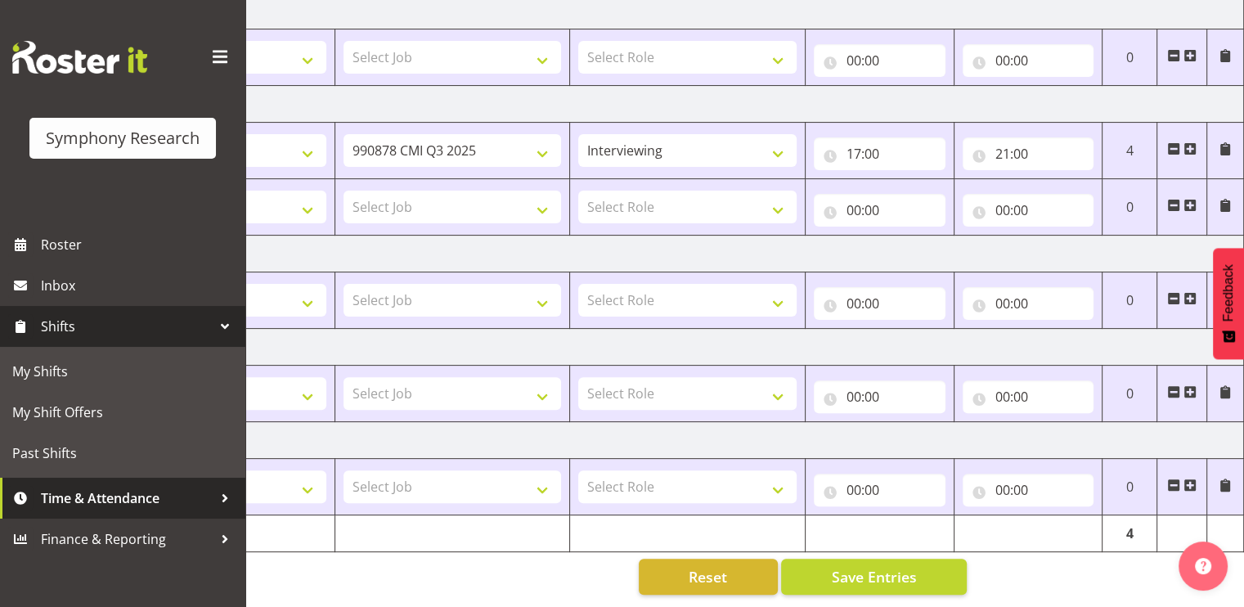
click at [93, 487] on span "Time & Attendance" at bounding box center [127, 498] width 172 height 25
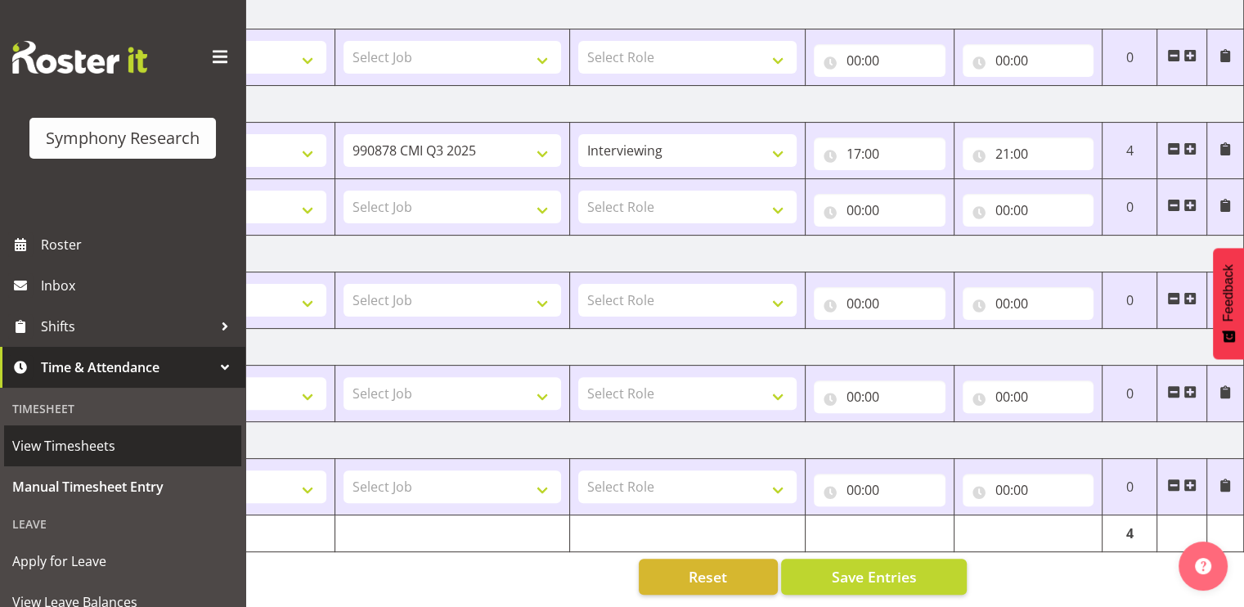
click at [97, 446] on span "View Timesheets" at bounding box center [122, 446] width 221 height 25
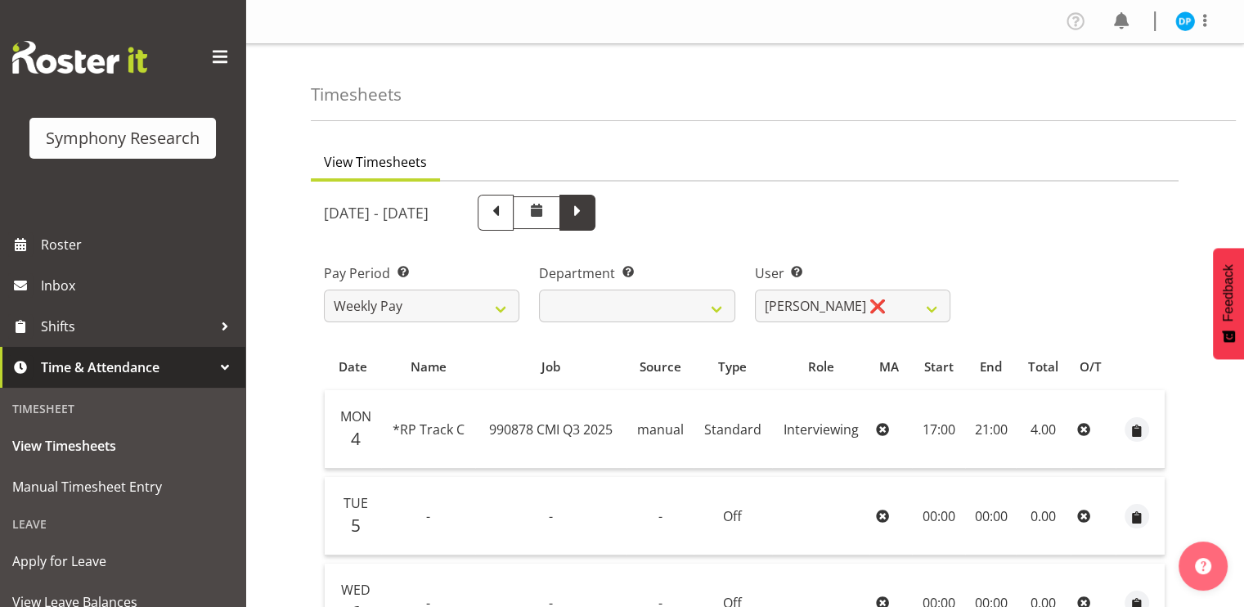
click at [596, 222] on span at bounding box center [578, 213] width 36 height 36
select select
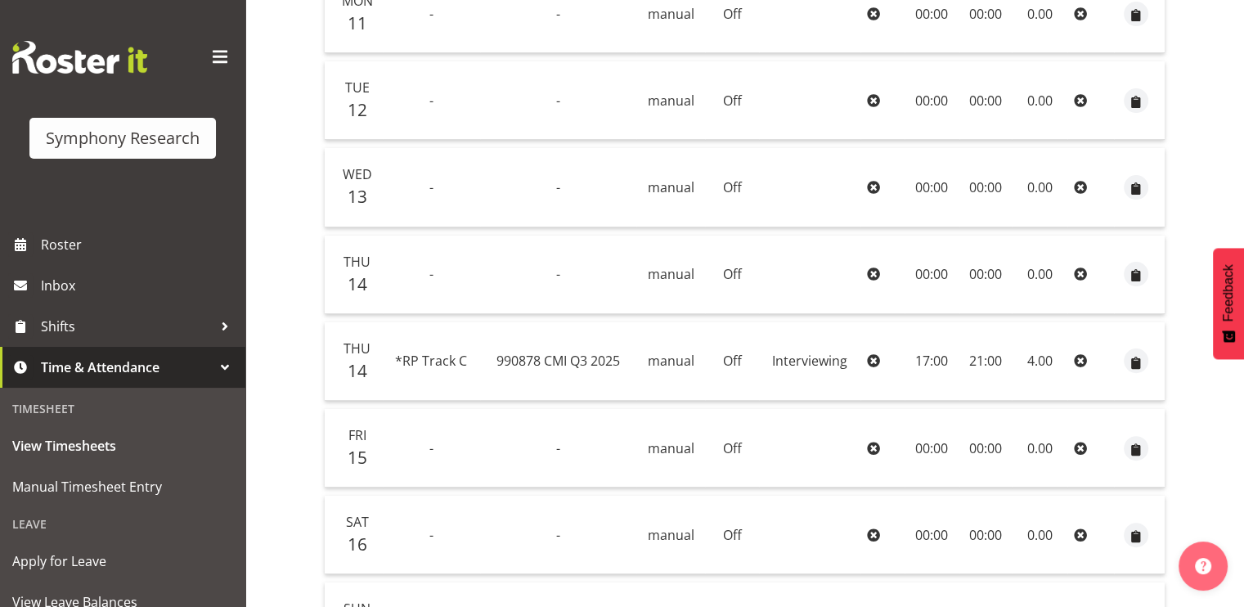
scroll to position [416, 0]
click at [1140, 360] on span "button" at bounding box center [1136, 362] width 19 height 19
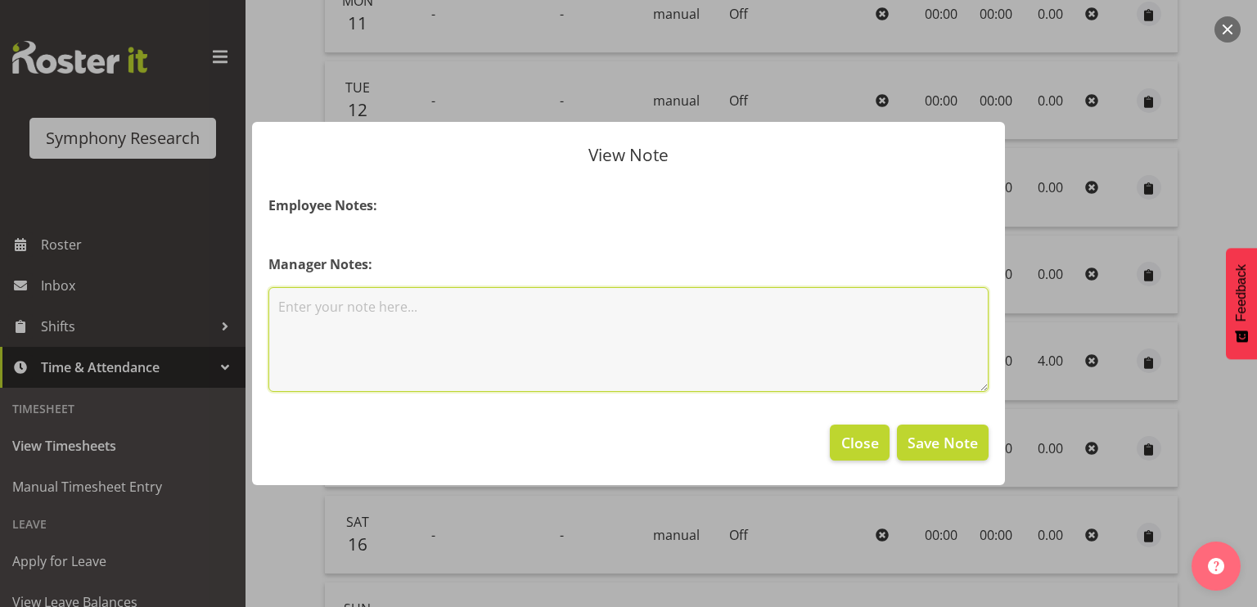
click at [324, 308] on textarea at bounding box center [628, 339] width 720 height 105
type textarea "maybe entered incorrectly"
drag, startPoint x: 520, startPoint y: 308, endPoint x: 203, endPoint y: 279, distance: 318.8
click at [203, 279] on div "View Note Employee Notes: Manager Notes: maybe entered incorrectly Close Save N…" at bounding box center [628, 303] width 1257 height 607
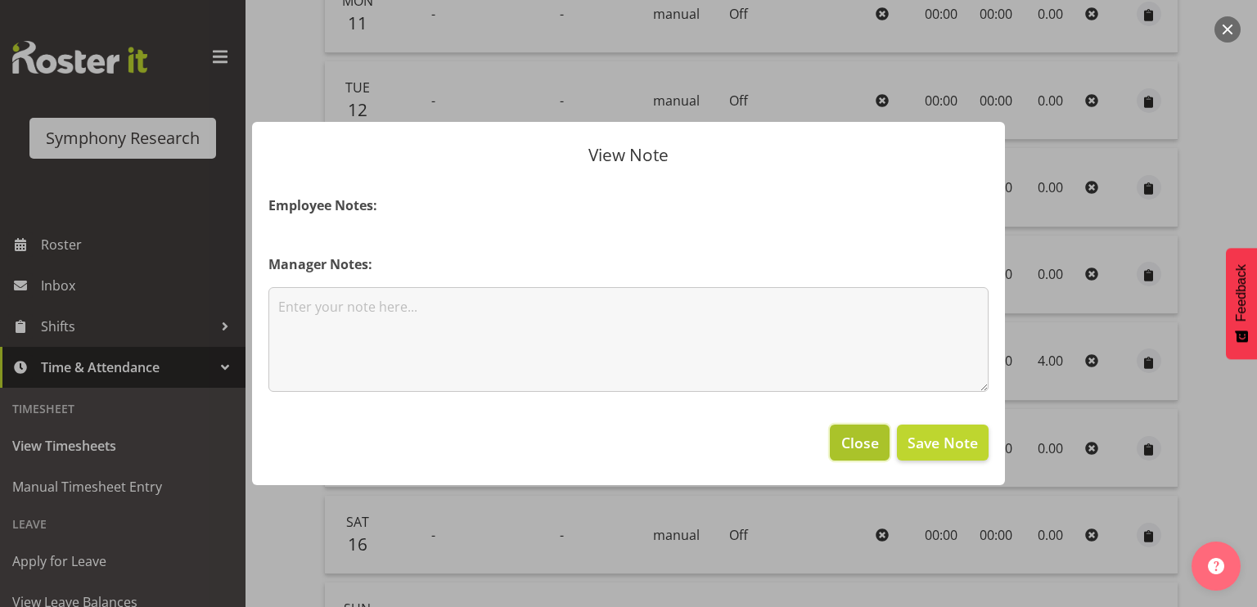
click at [871, 446] on span "Close" at bounding box center [860, 442] width 38 height 21
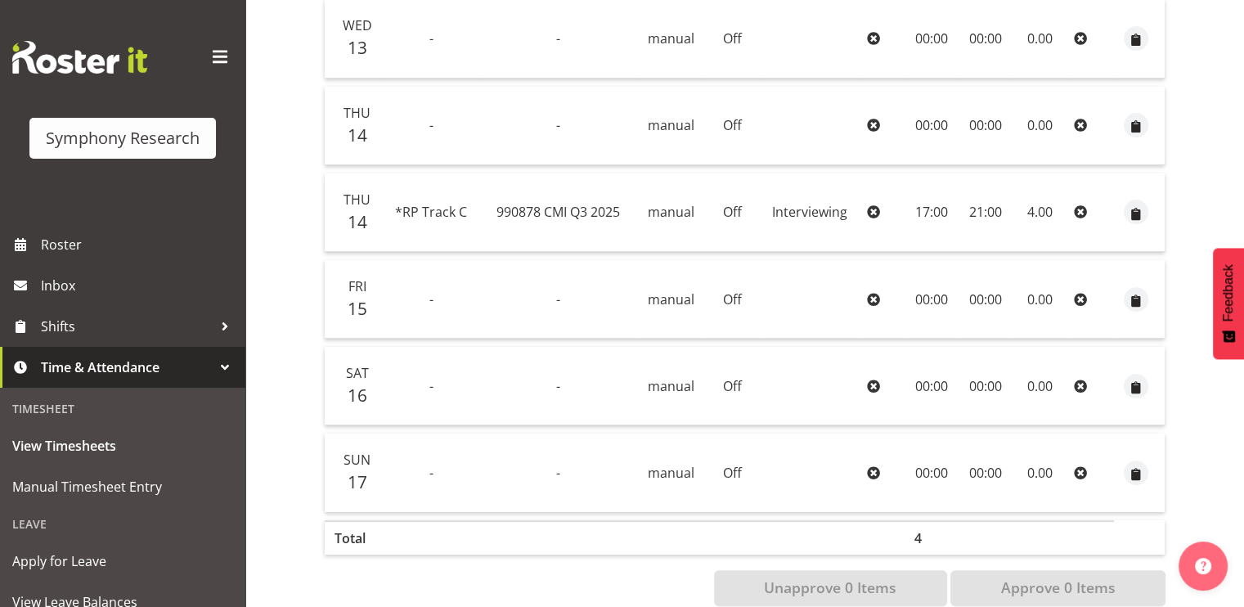
scroll to position [596, 0]
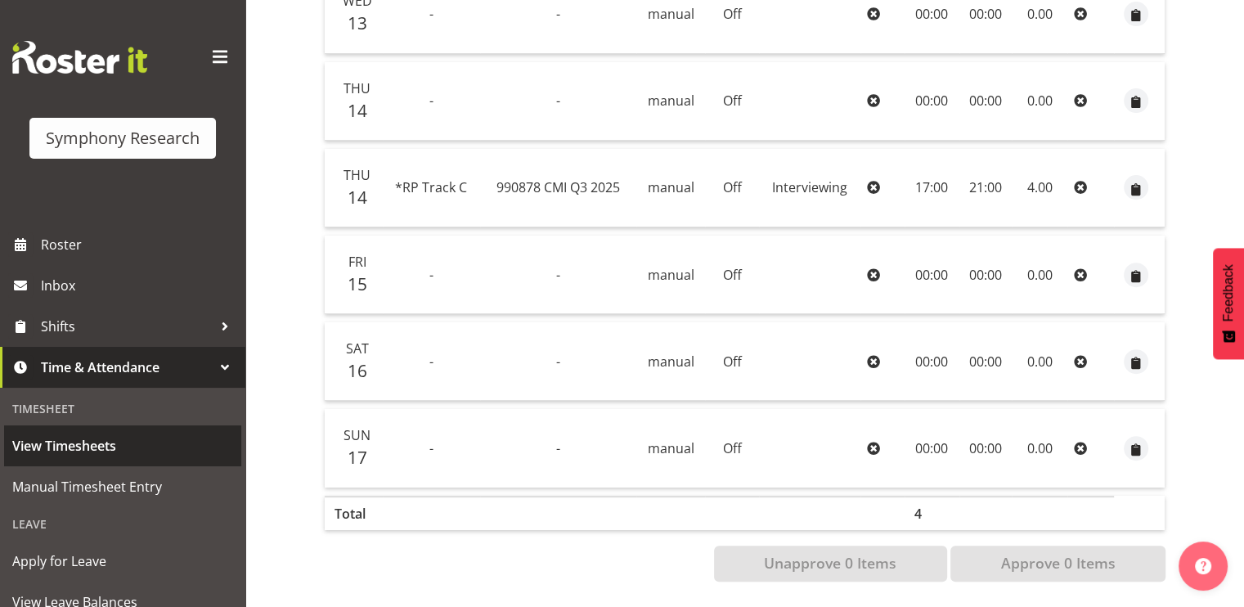
click at [70, 450] on span "View Timesheets" at bounding box center [122, 446] width 221 height 25
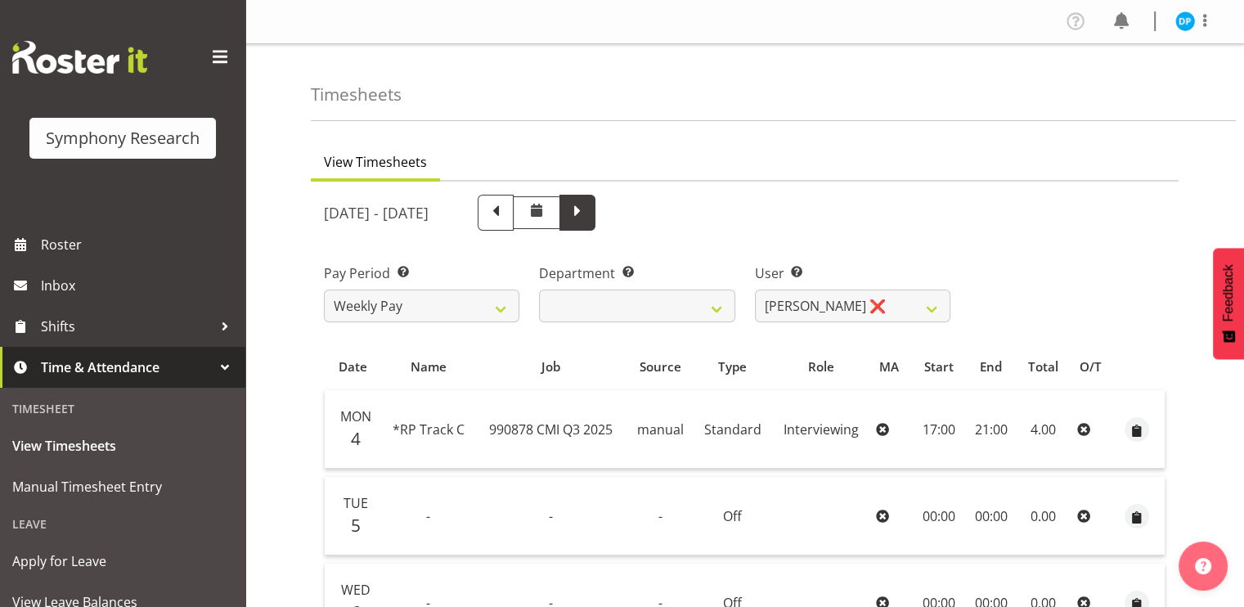
click at [596, 196] on span at bounding box center [578, 213] width 36 height 36
select select
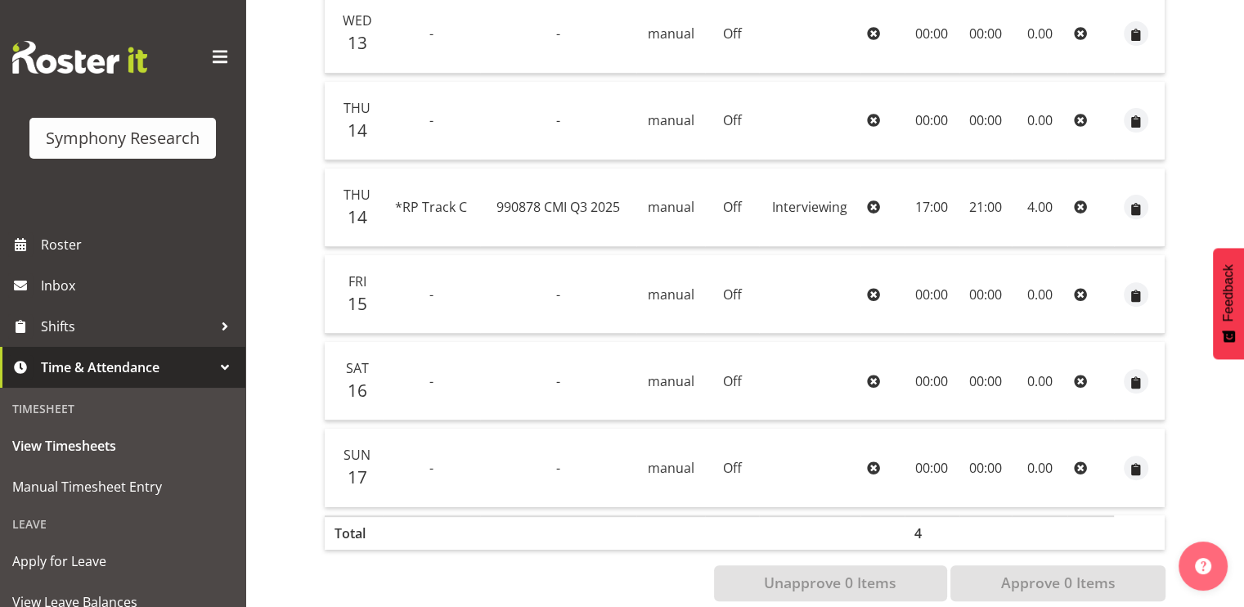
scroll to position [596, 0]
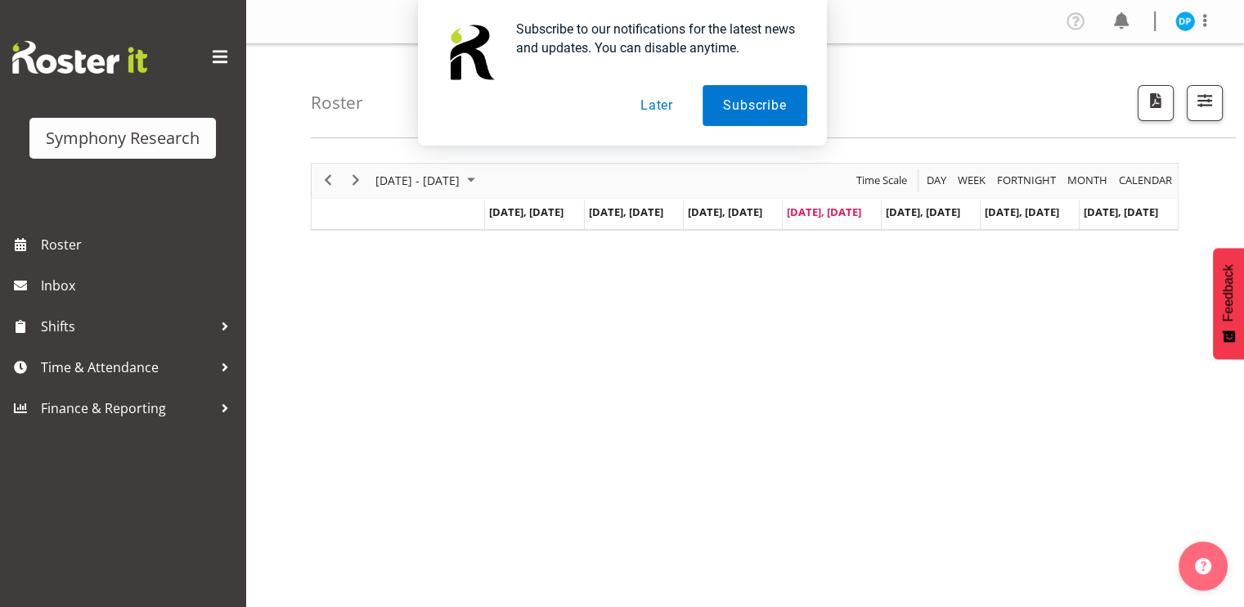
click at [645, 108] on button "Later" at bounding box center [657, 105] width 74 height 41
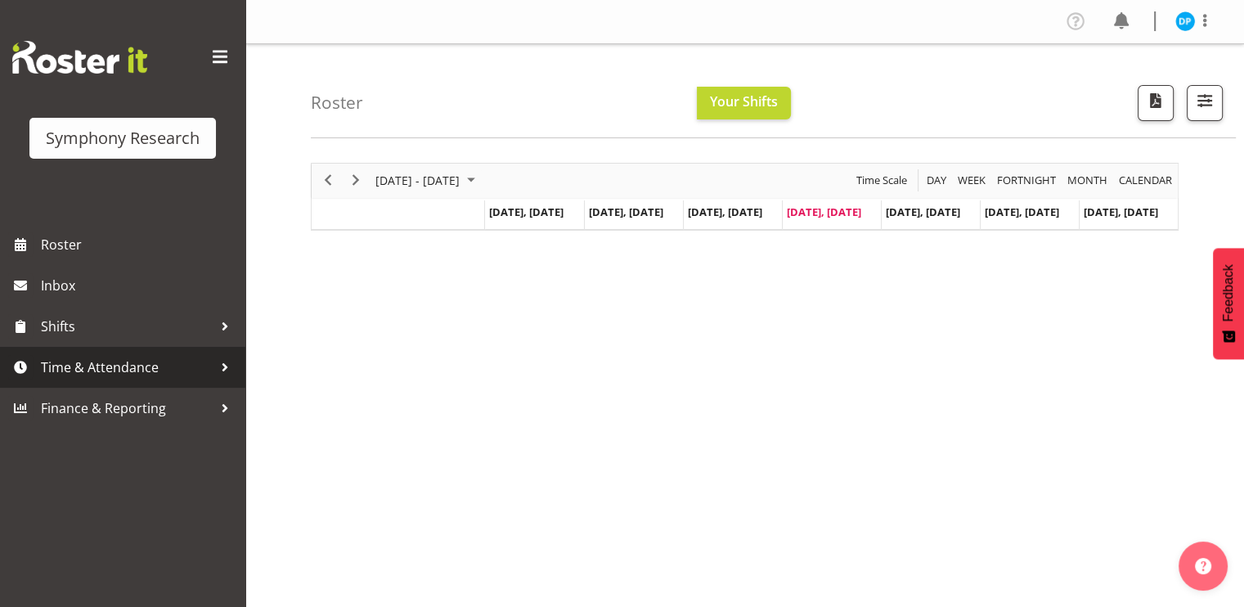
click at [106, 366] on span "Time & Attendance" at bounding box center [127, 367] width 172 height 25
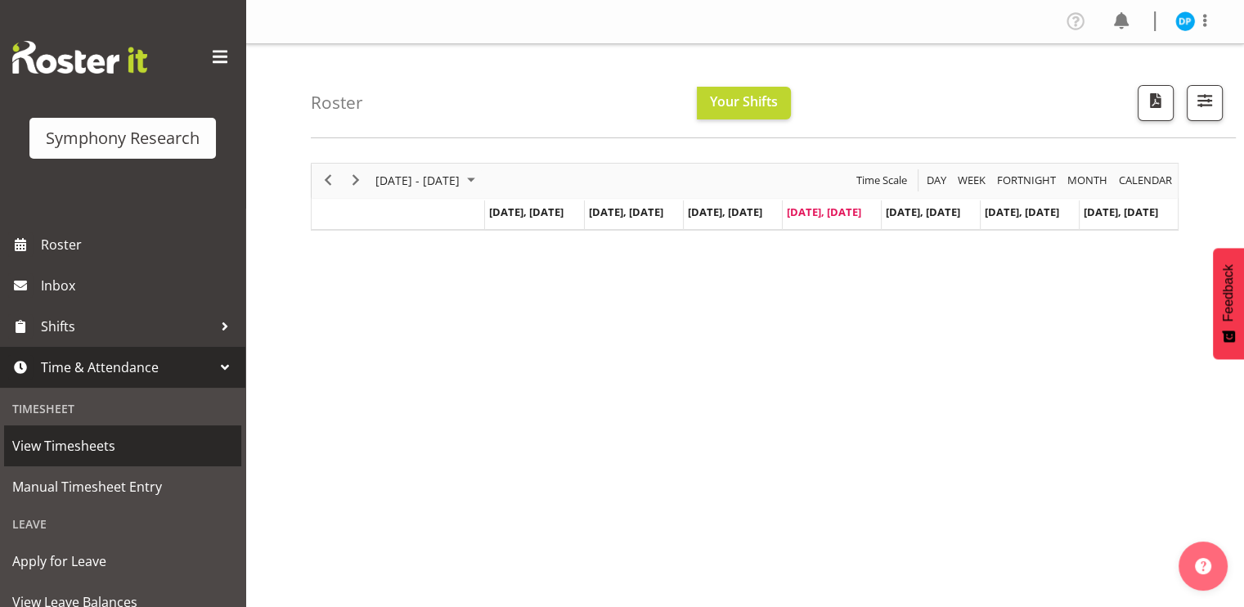
click at [79, 449] on span "View Timesheets" at bounding box center [122, 446] width 221 height 25
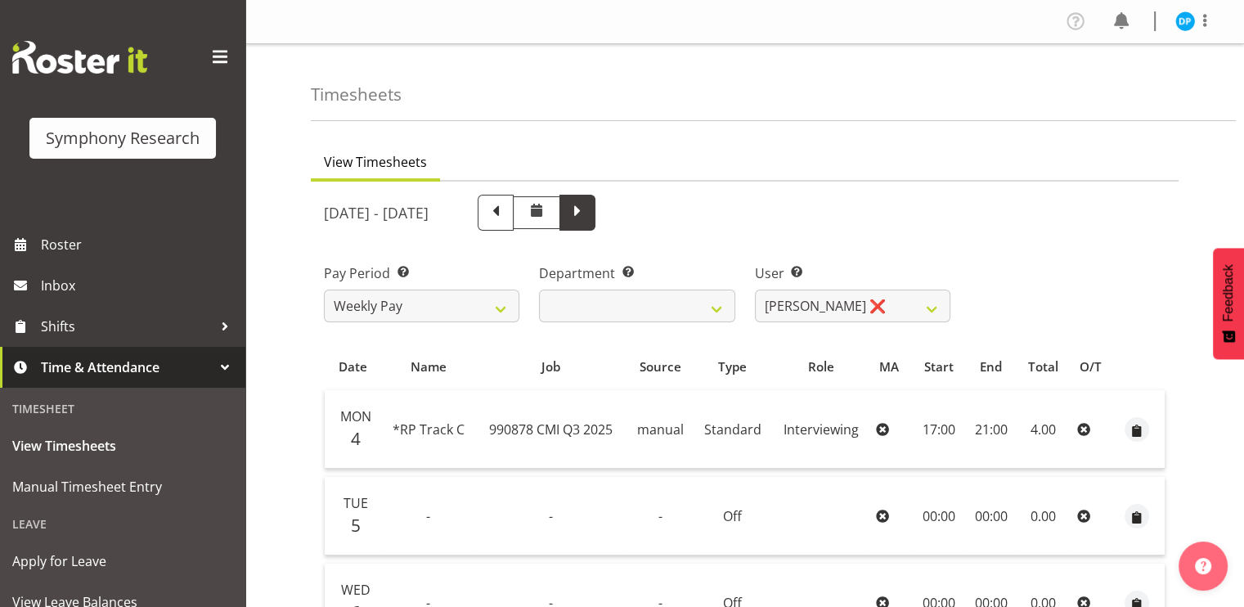
click at [588, 217] on span at bounding box center [577, 210] width 21 height 21
select select
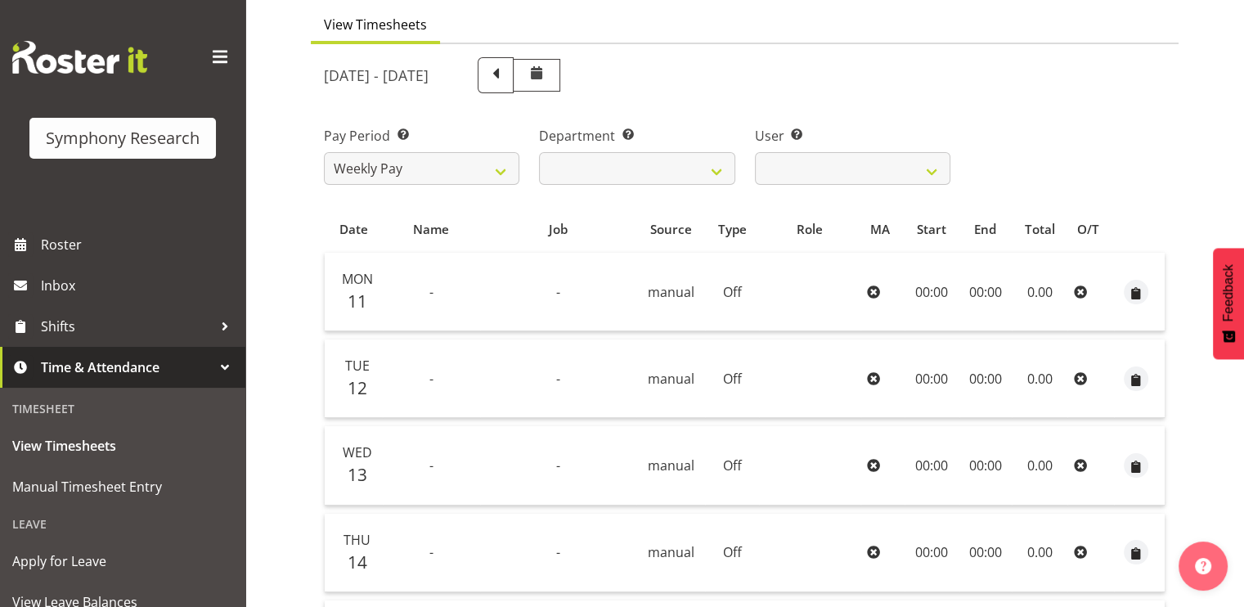
scroll to position [149, 0]
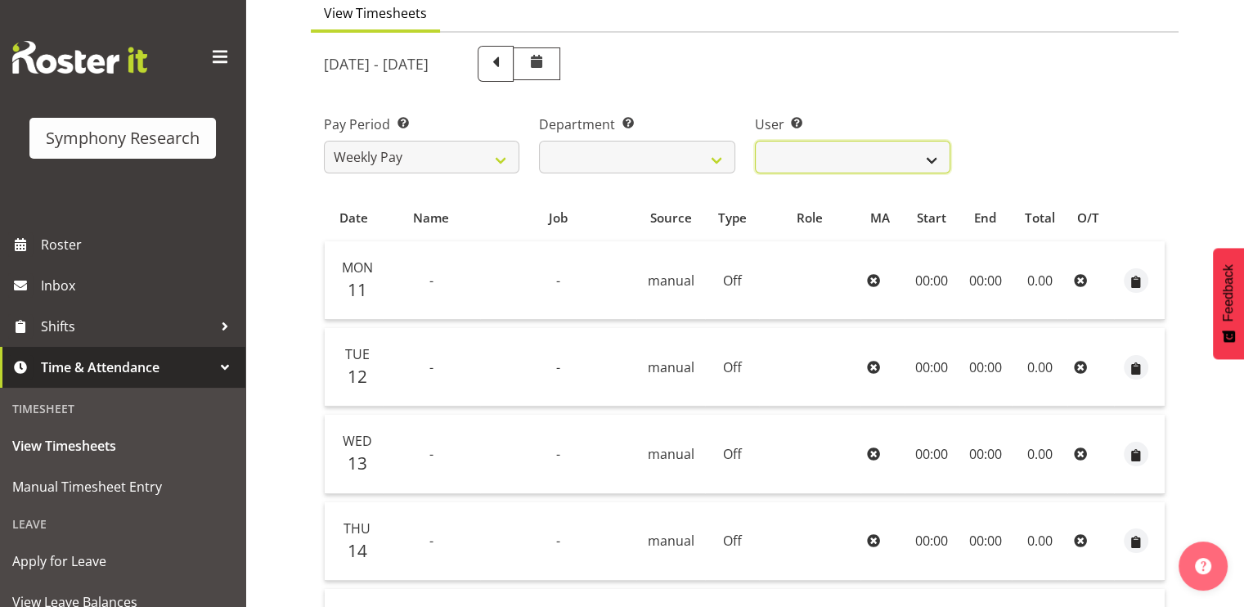
click at [936, 158] on select "[PERSON_NAME] ❌" at bounding box center [853, 157] width 196 height 33
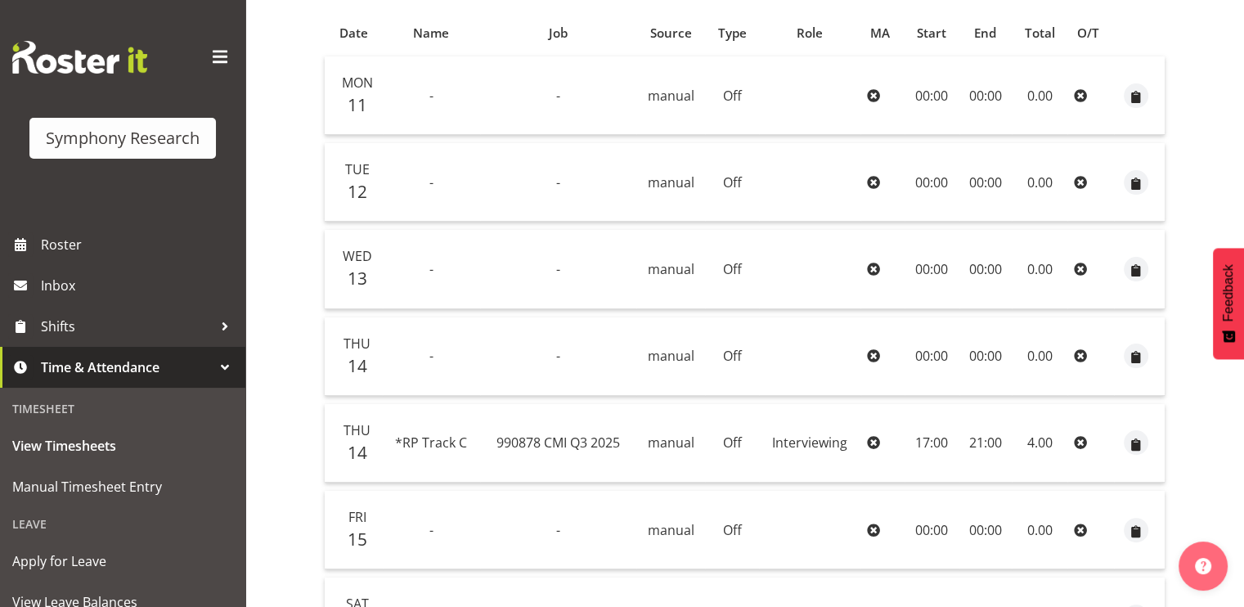
scroll to position [335, 0]
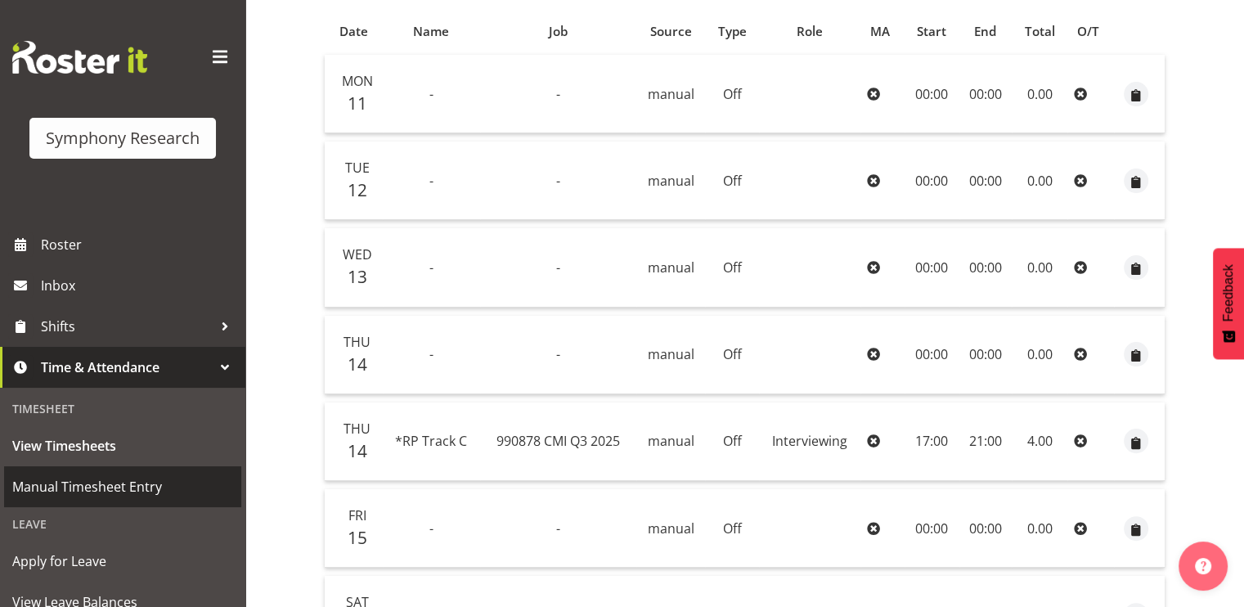
click at [83, 491] on span "Manual Timesheet Entry" at bounding box center [122, 487] width 221 height 25
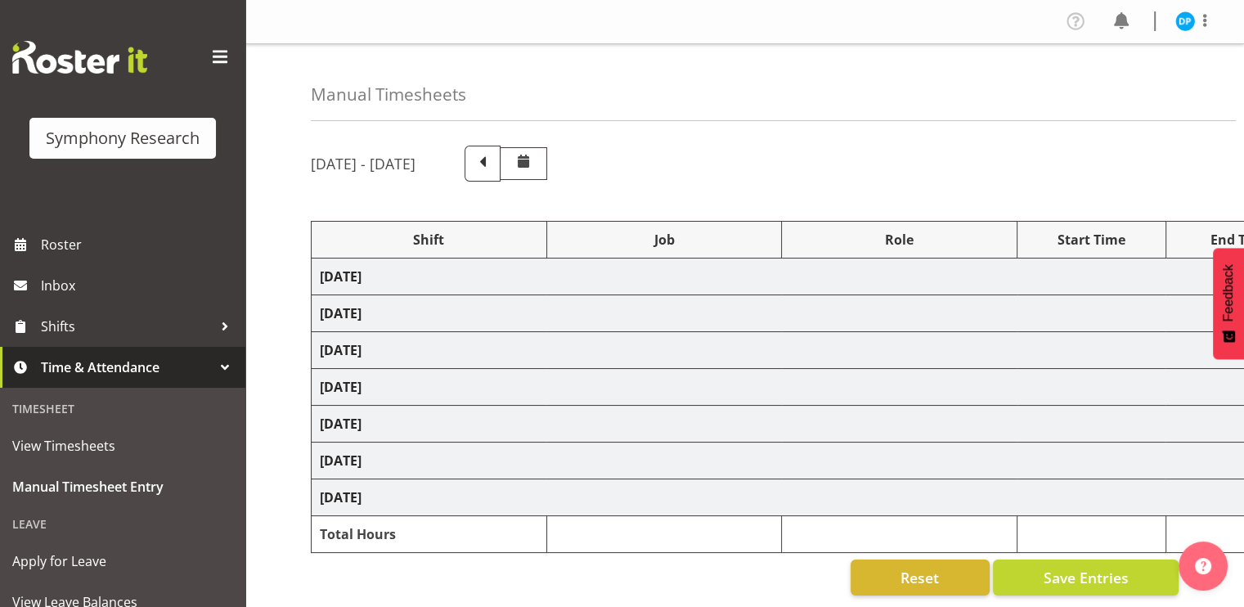
select select "17153"
select select "10239"
select select "47"
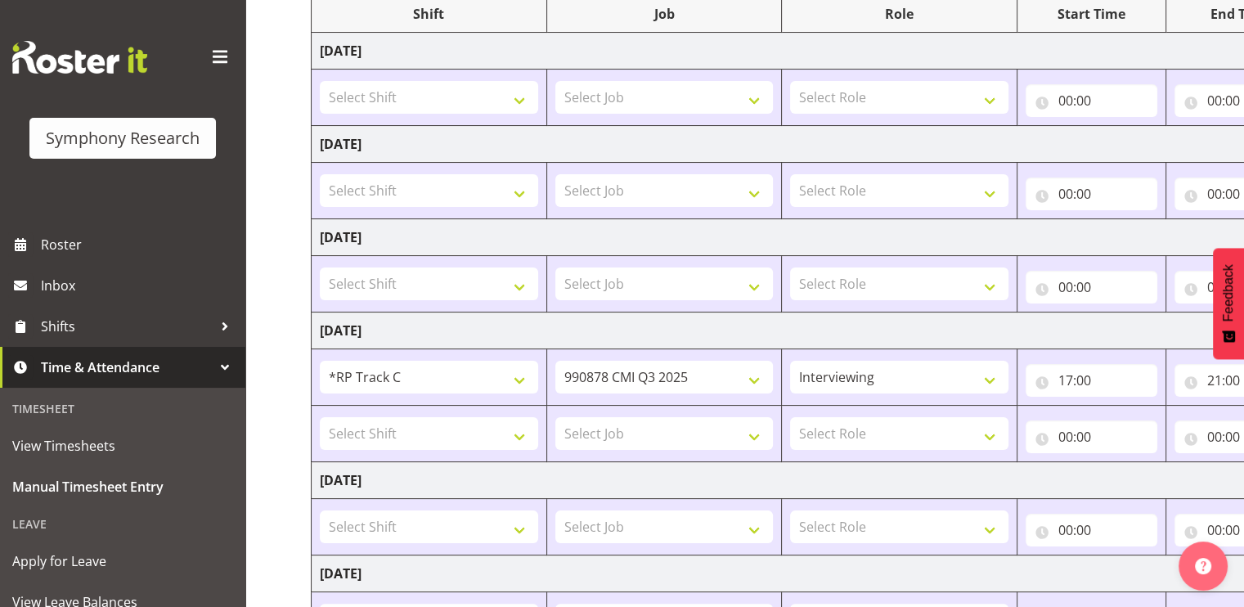
scroll to position [226, 0]
click at [527, 430] on select "Select Shift !!Project Briefing (Job to be assigned) !!Weekend Residential (Ros…" at bounding box center [429, 433] width 218 height 33
select select "17153"
click at [320, 417] on select "Select Shift !!Project Briefing (Job to be assigned) !!Weekend Residential (Ros…" at bounding box center [429, 433] width 218 height 33
click at [667, 435] on select "Select Job 550060 IF Admin 553492 World Poll Aus Wave 2 Main 2025 553500 BFM Ju…" at bounding box center [665, 433] width 218 height 33
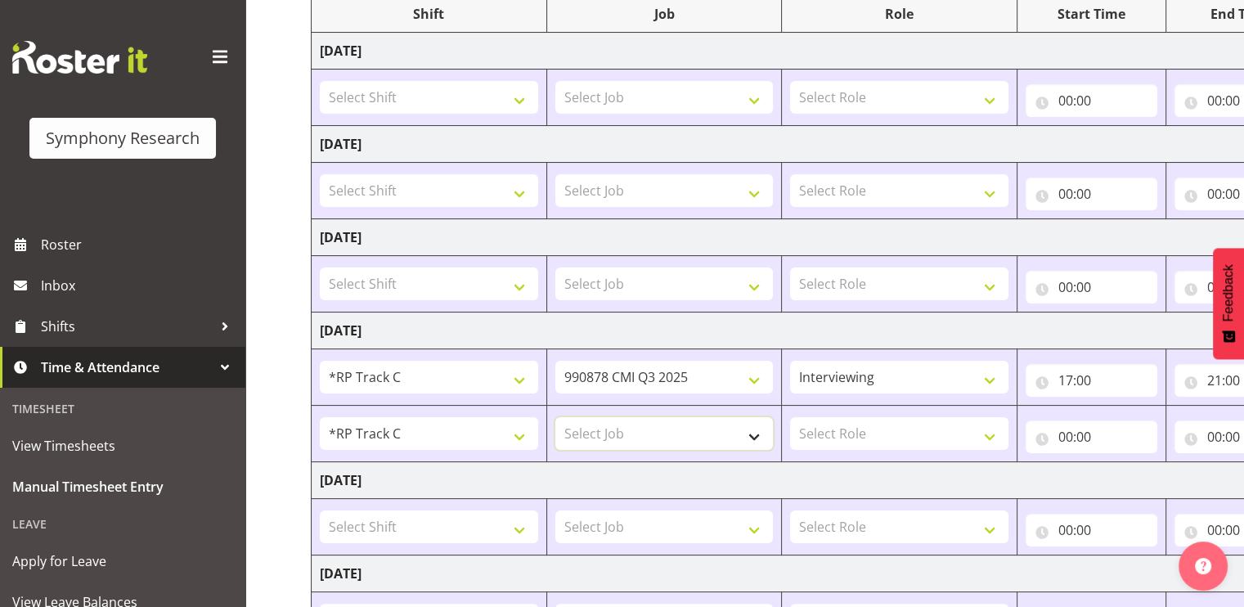
select select "10239"
click at [556, 417] on select "Select Job 550060 IF Admin 553492 World Poll Aus Wave 2 Main 2025 553500 BFM Ju…" at bounding box center [665, 433] width 218 height 33
click at [866, 426] on select "Select Role Briefing Interviewing" at bounding box center [899, 433] width 218 height 33
select select "47"
click at [790, 417] on select "Select Role Briefing Interviewing" at bounding box center [899, 433] width 218 height 33
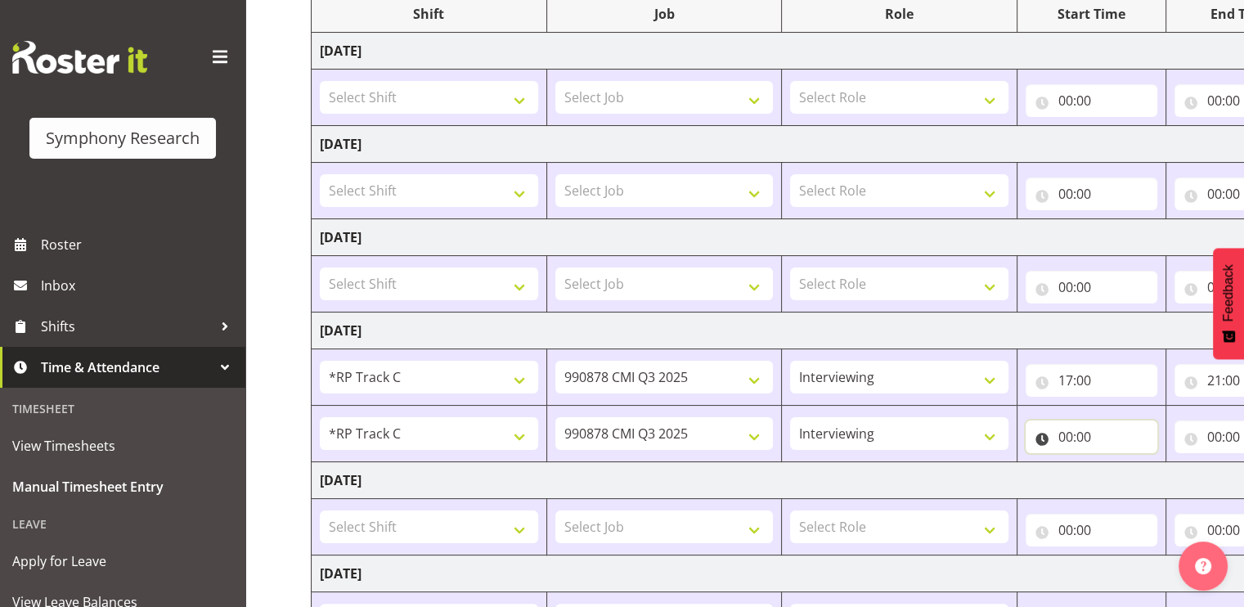
click at [1068, 438] on input "00:00" at bounding box center [1092, 437] width 132 height 33
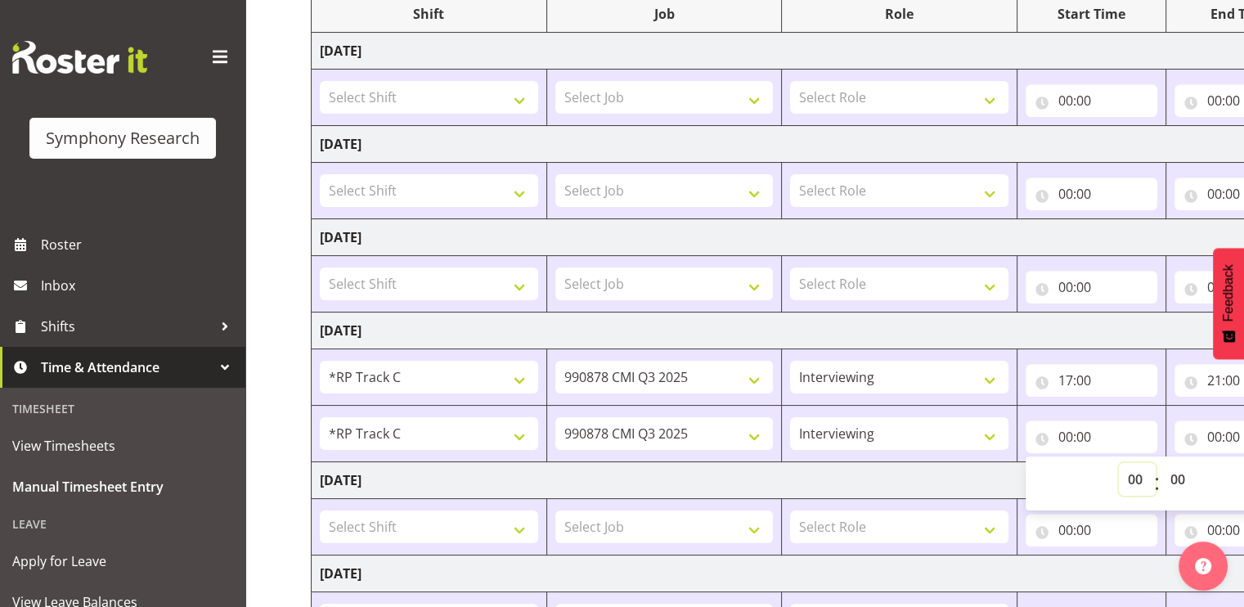
click at [1139, 476] on select "00 01 02 03 04 05 06 07 08 09 10 11 12 13 14 15 16 17 18 19 20 21 22 23" at bounding box center [1137, 479] width 37 height 33
select select "17"
click at [1119, 463] on select "00 01 02 03 04 05 06 07 08 09 10 11 12 13 14 15 16 17 18 19 20 21 22 23" at bounding box center [1137, 479] width 37 height 33
type input "17:00"
click at [1212, 437] on input "00:00" at bounding box center [1241, 437] width 132 height 33
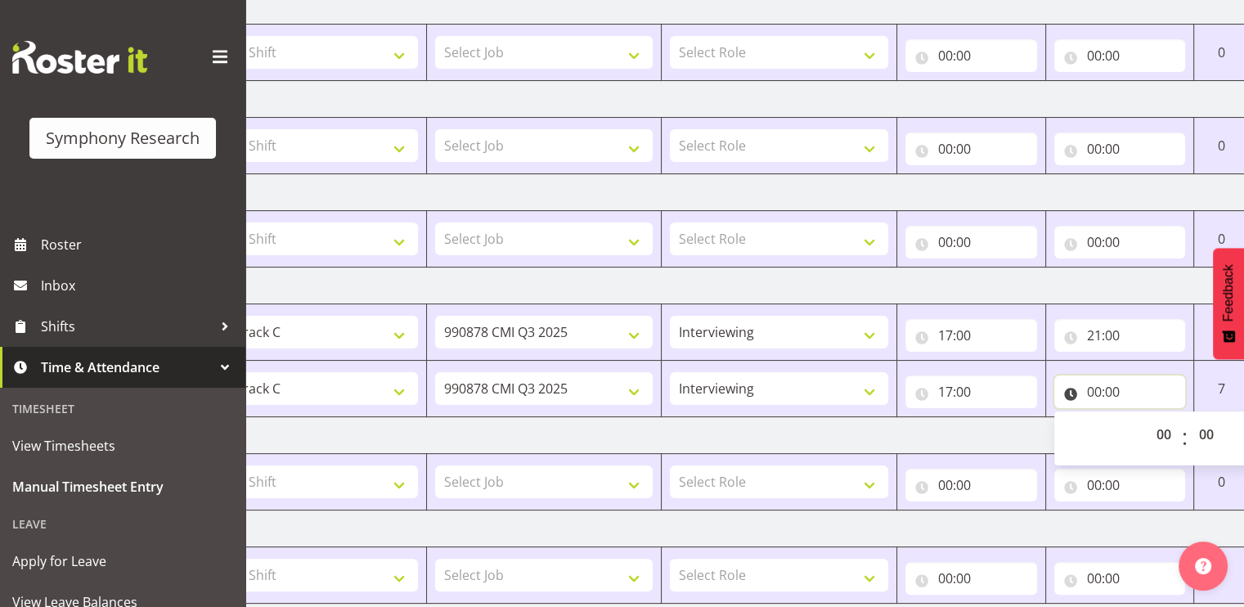
scroll to position [0, 121]
click at [1158, 426] on select "00 01 02 03 04 05 06 07 08 09 10 11 12 13 14 15 16 17 18 19 20 21 22 23" at bounding box center [1165, 434] width 37 height 33
select select "21"
click at [1147, 418] on select "00 01 02 03 04 05 06 07 08 09 10 11 12 13 14 15 16 17 18 19 20 21 22 23" at bounding box center [1165, 434] width 37 height 33
type input "21:00"
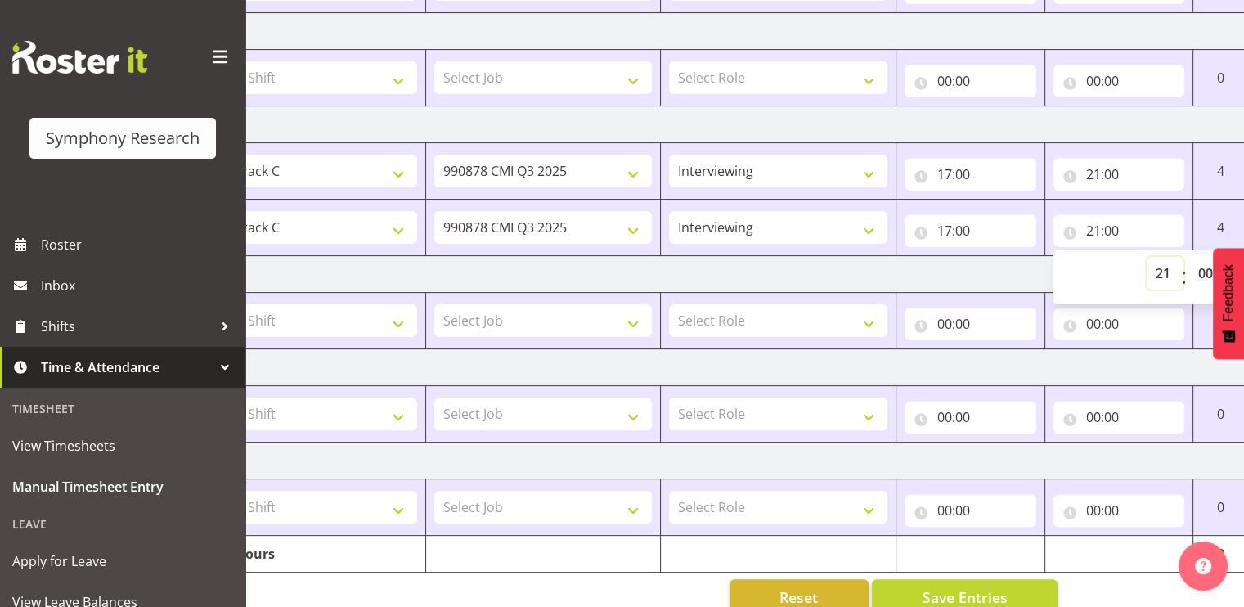
scroll to position [461, 0]
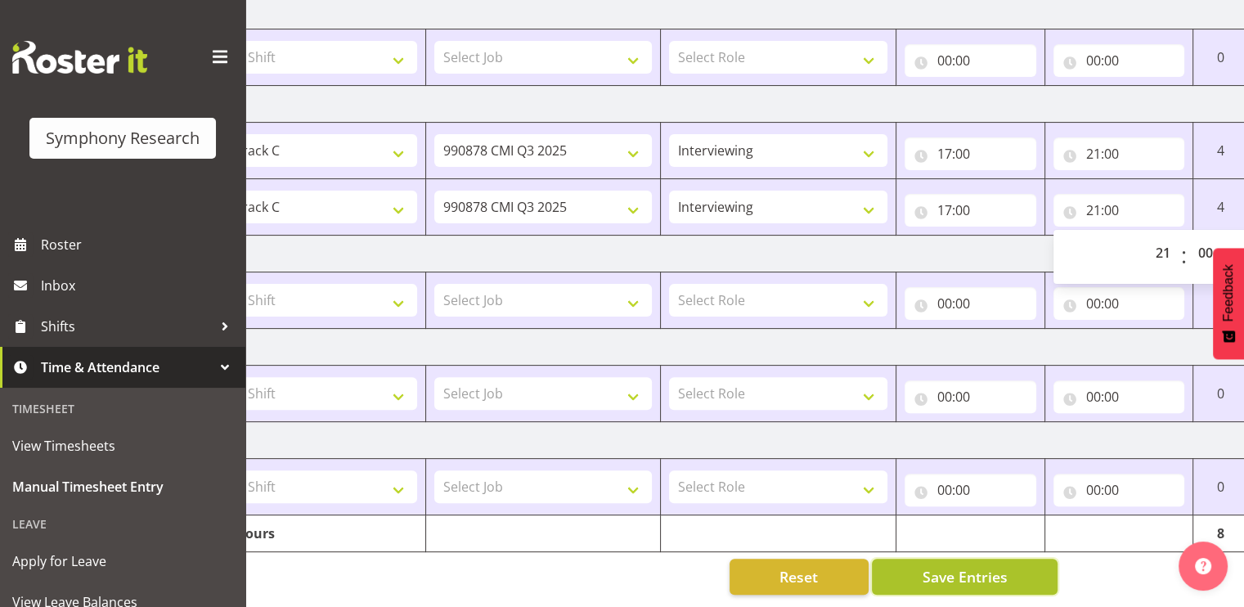
click at [965, 566] on span "Save Entries" at bounding box center [964, 576] width 85 height 21
click at [926, 566] on span "Save Entries" at bounding box center [964, 576] width 85 height 21
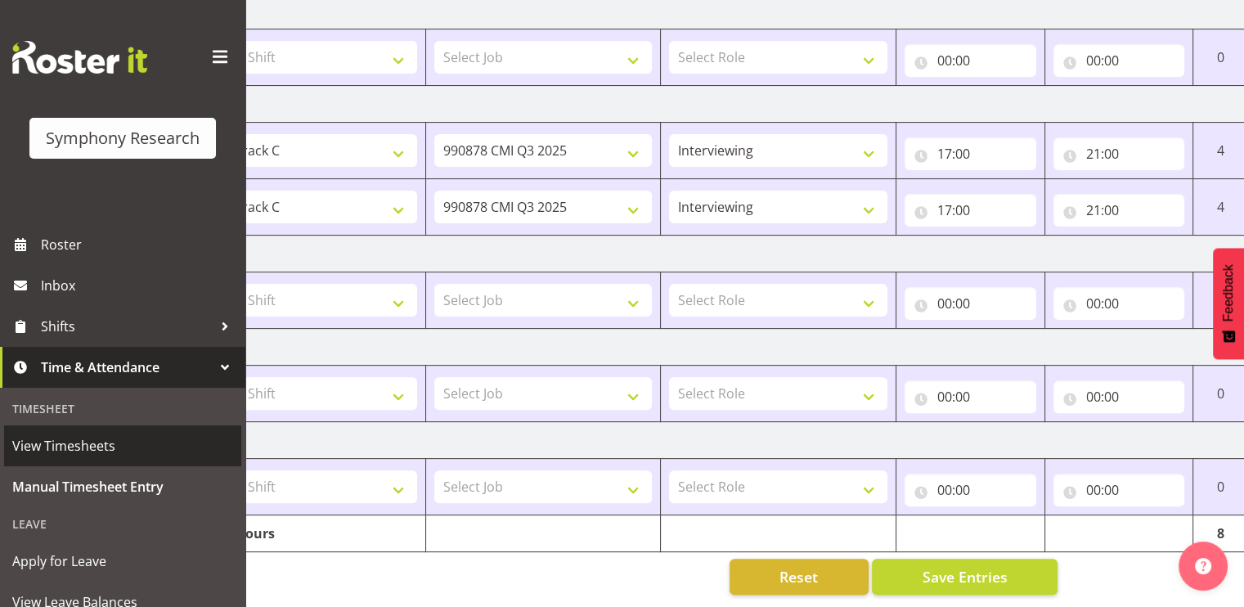
click at [52, 456] on span "View Timesheets" at bounding box center [122, 446] width 221 height 25
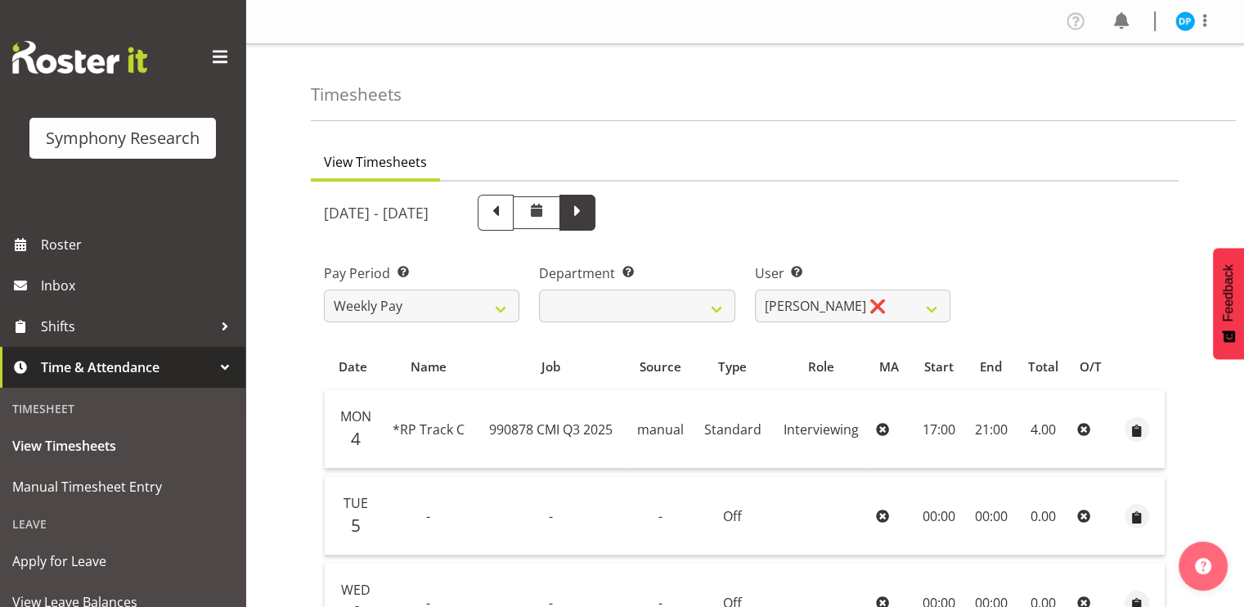
click at [588, 208] on span at bounding box center [577, 210] width 21 height 21
select select
